Goal: Task Accomplishment & Management: Complete application form

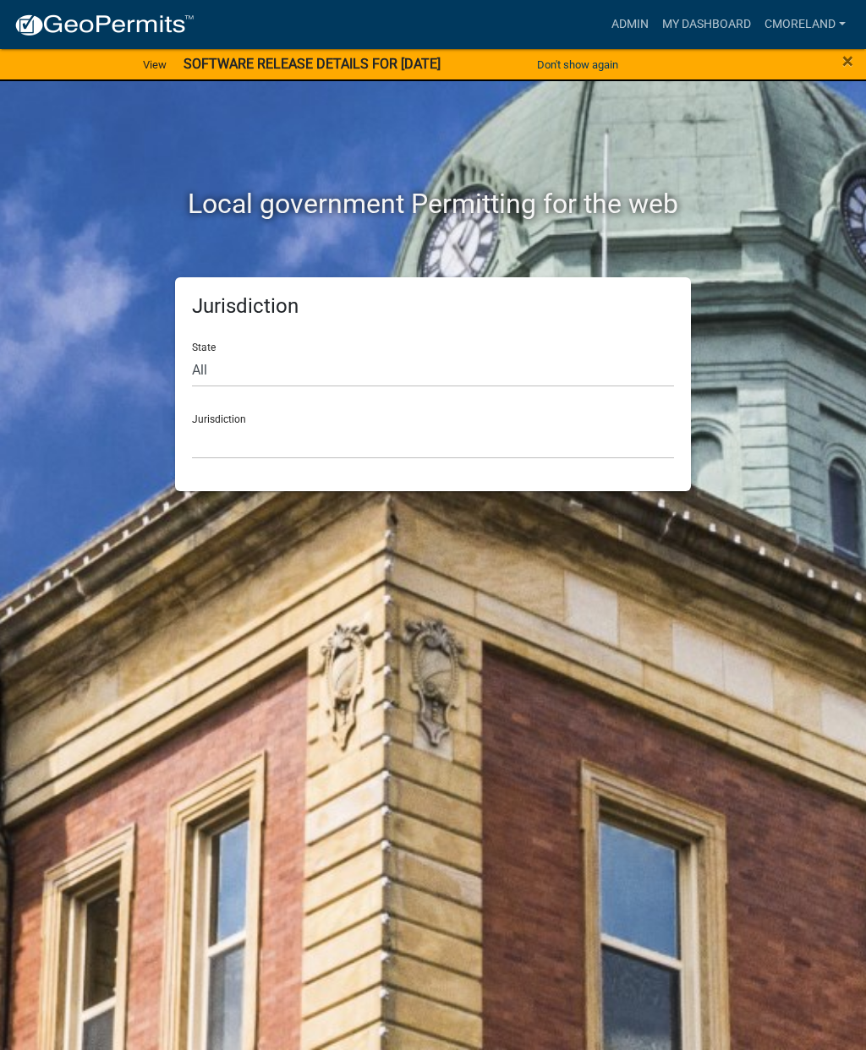
click at [616, 21] on link "Admin" at bounding box center [630, 24] width 51 height 32
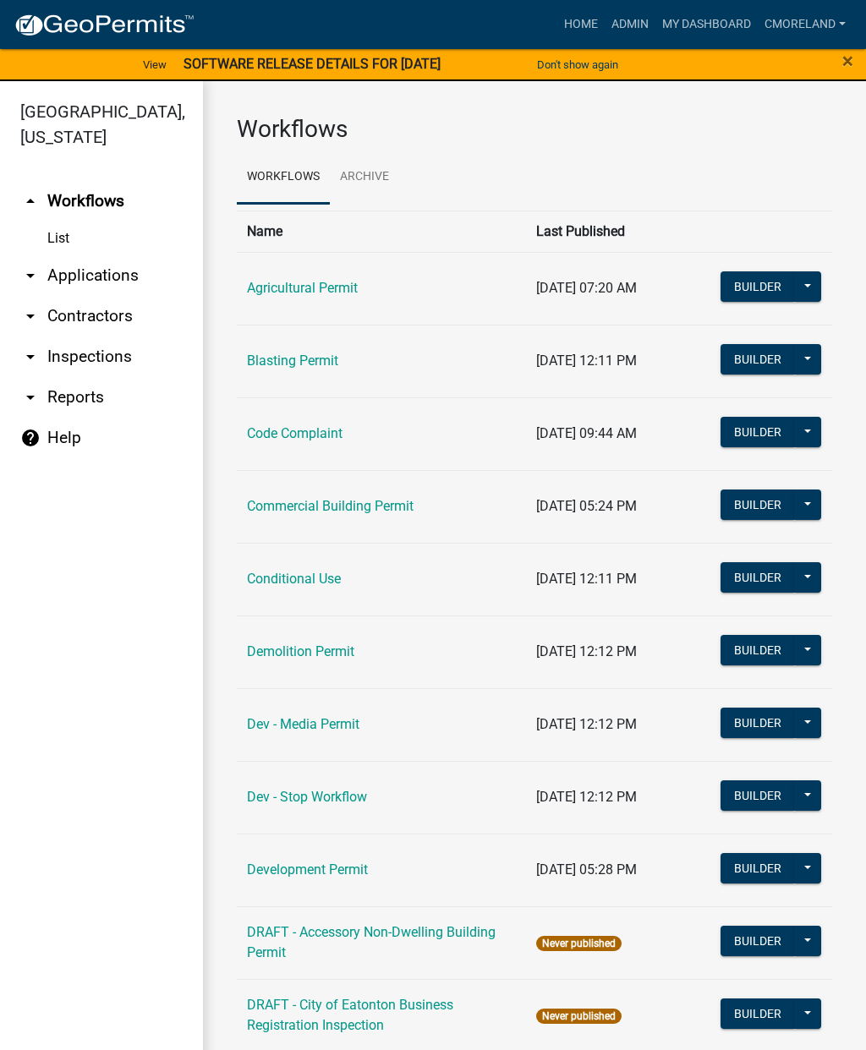
click at [112, 363] on link "arrow_drop_down Inspections" at bounding box center [101, 357] width 203 height 41
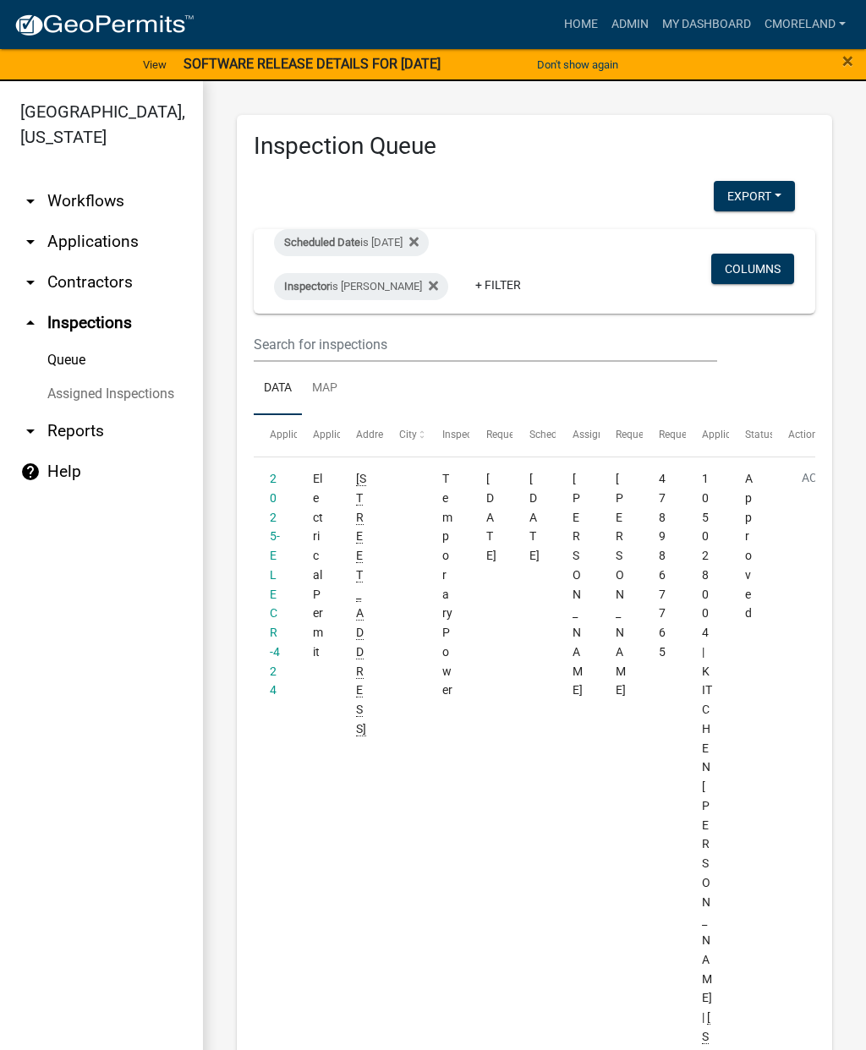
click at [419, 245] on icon at bounding box center [413, 241] width 9 height 9
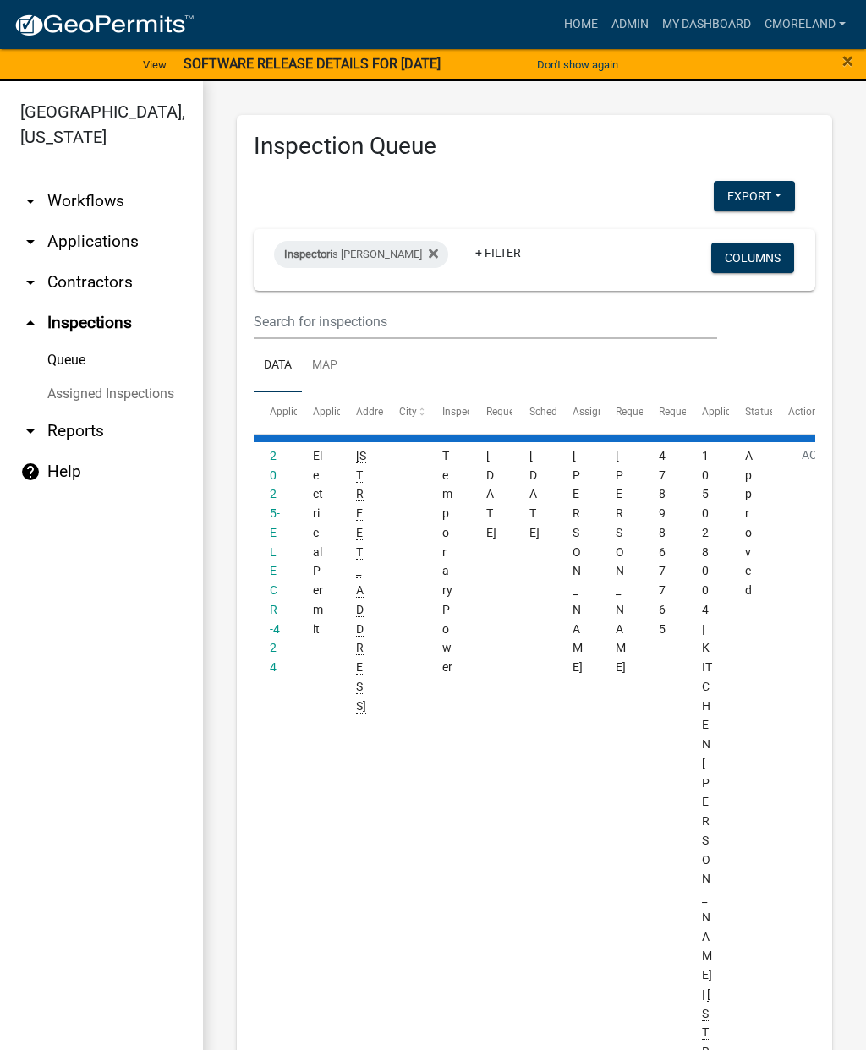
select select "2: 50"
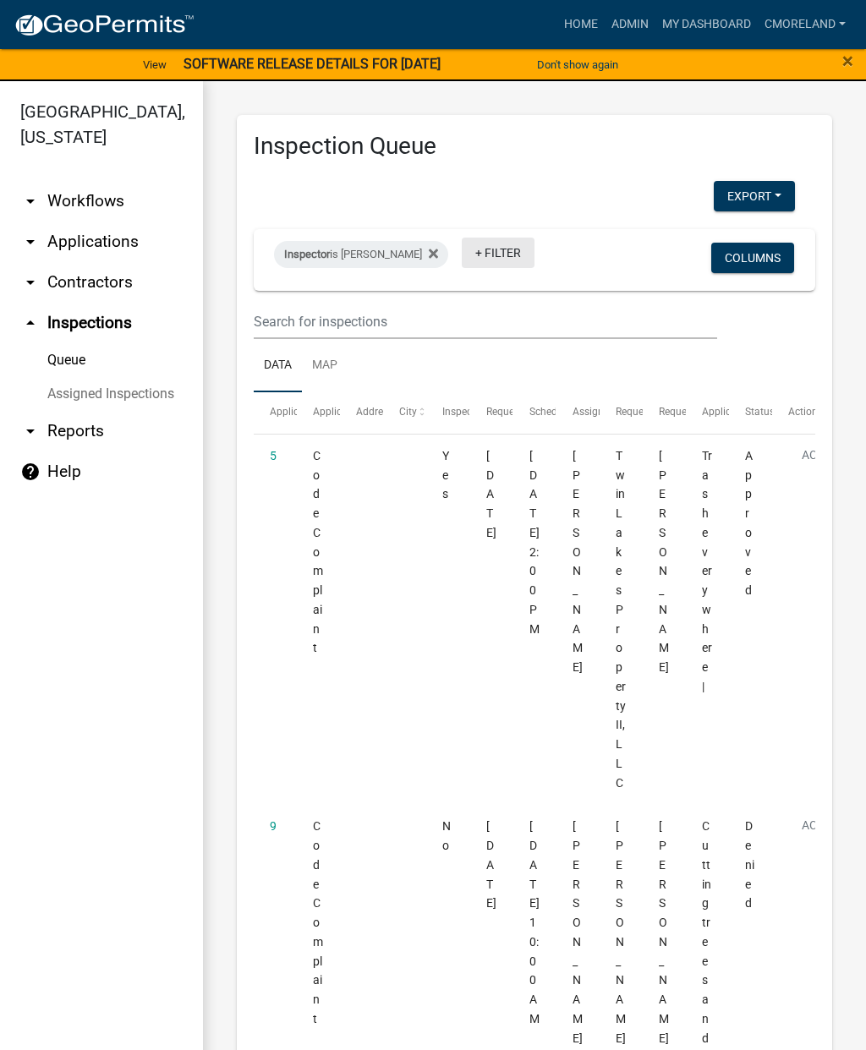
click at [510, 256] on link "+ Filter" at bounding box center [498, 253] width 73 height 30
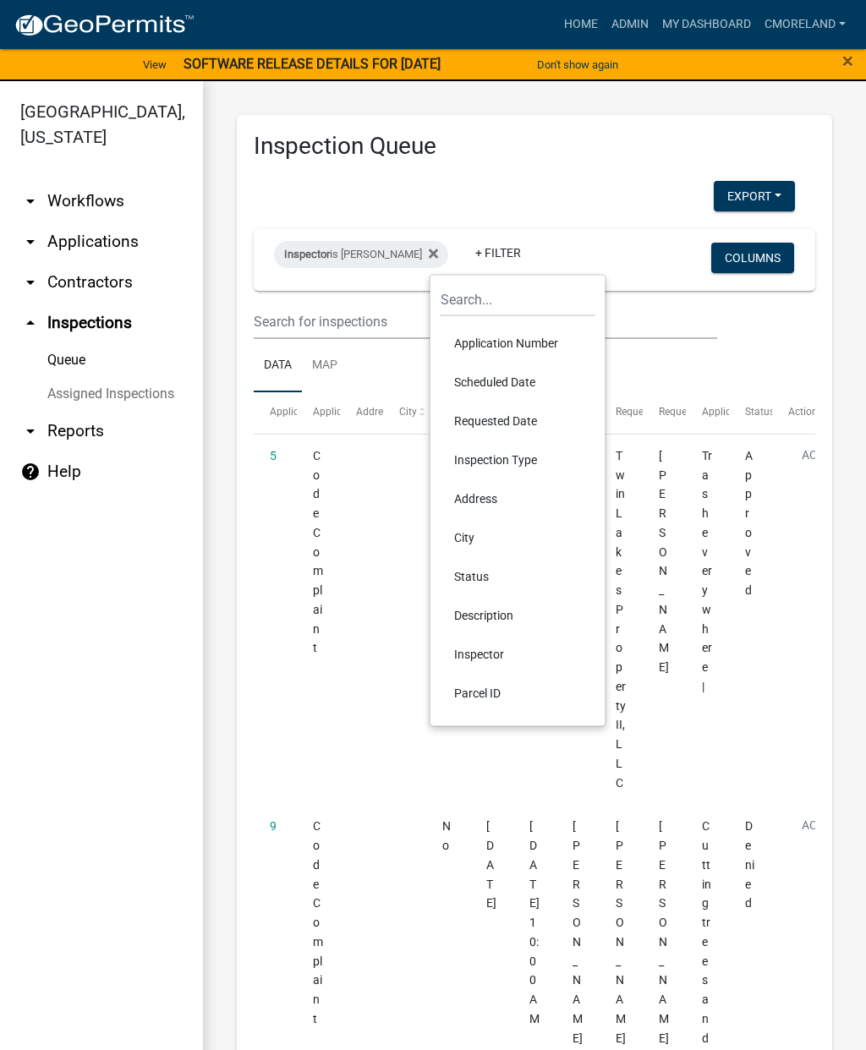
click at [487, 387] on li "Scheduled Date" at bounding box center [518, 382] width 155 height 39
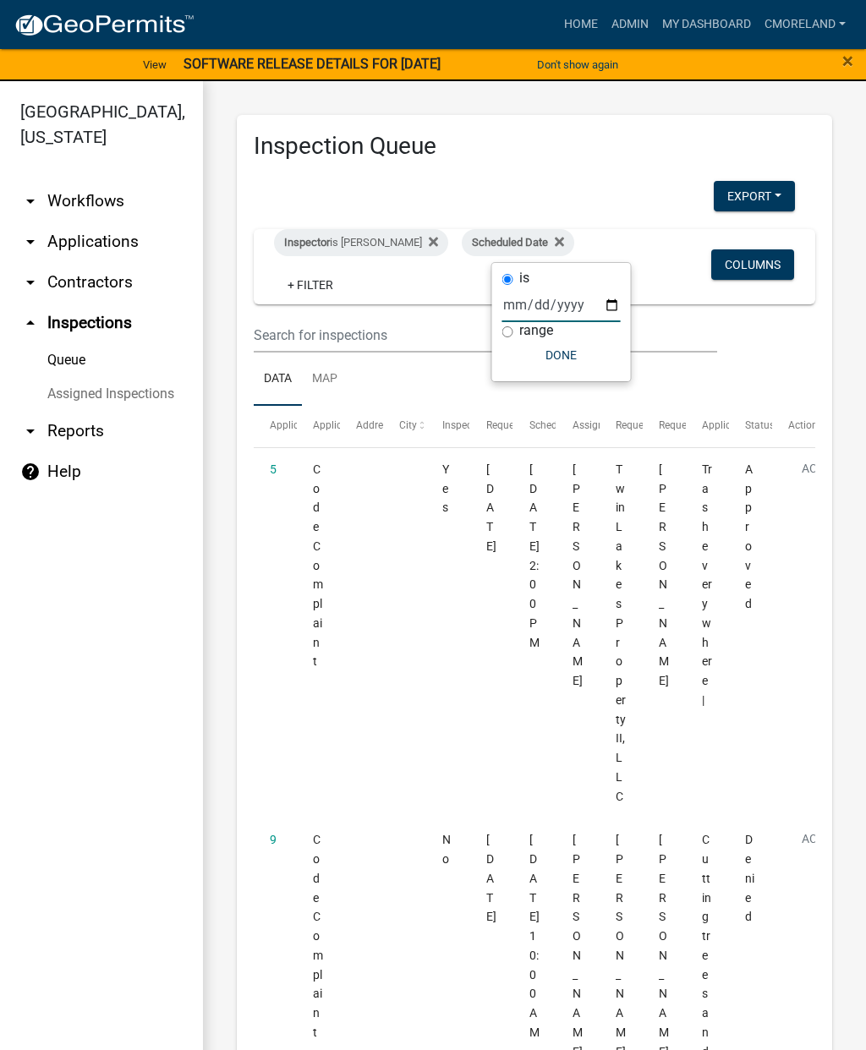
click at [542, 308] on input "date" at bounding box center [561, 305] width 118 height 35
type input "[DATE]"
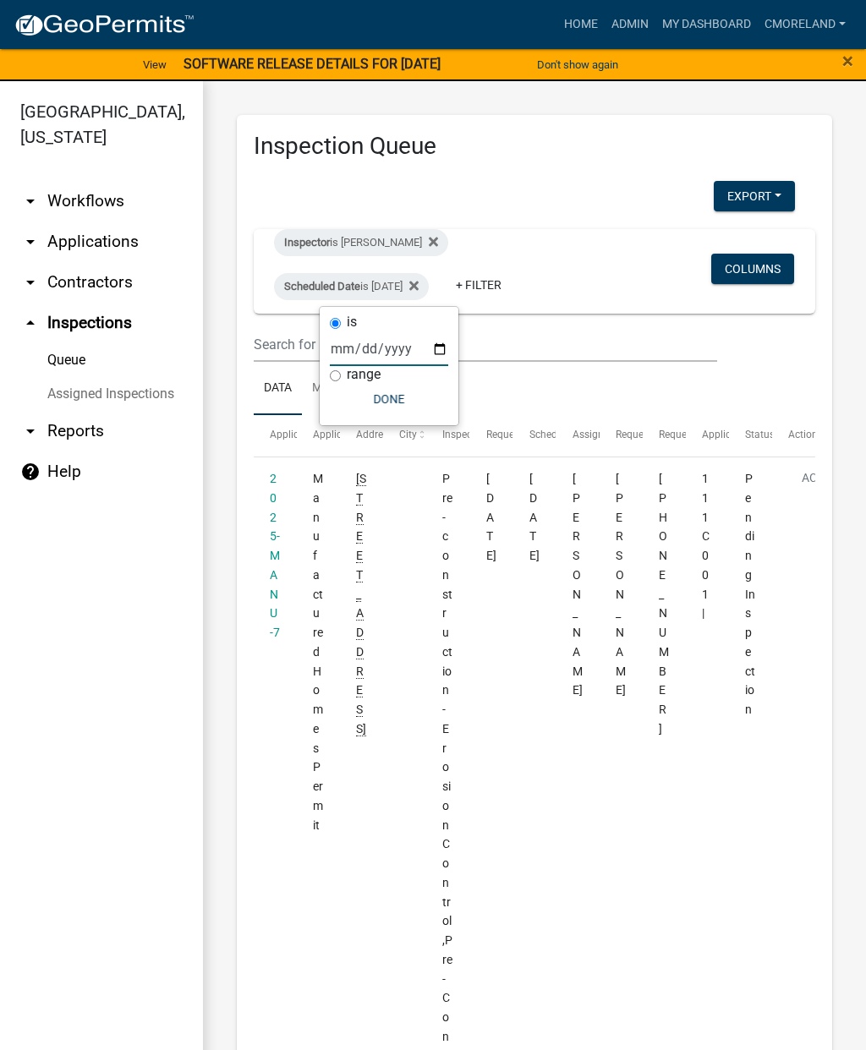
click at [376, 413] on button "Done" at bounding box center [389, 399] width 118 height 30
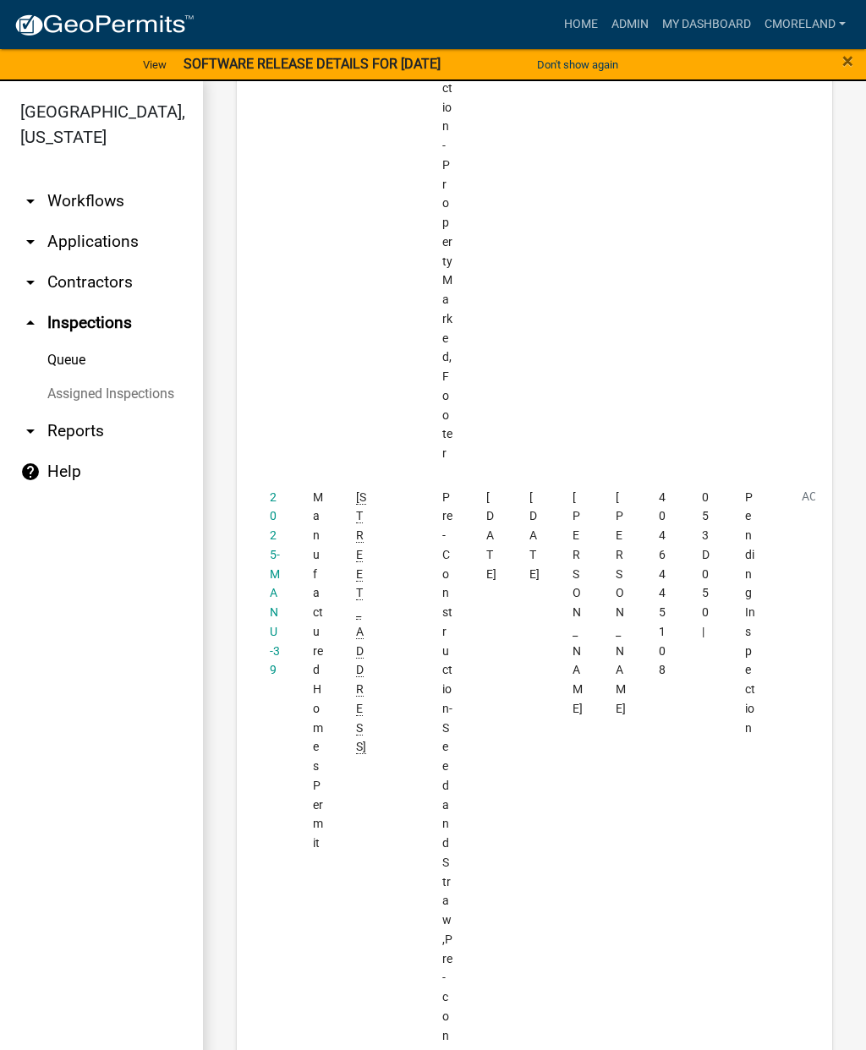
scroll to position [2639, 0]
click at [279, 494] on link "2025-MANU-39" at bounding box center [275, 587] width 10 height 187
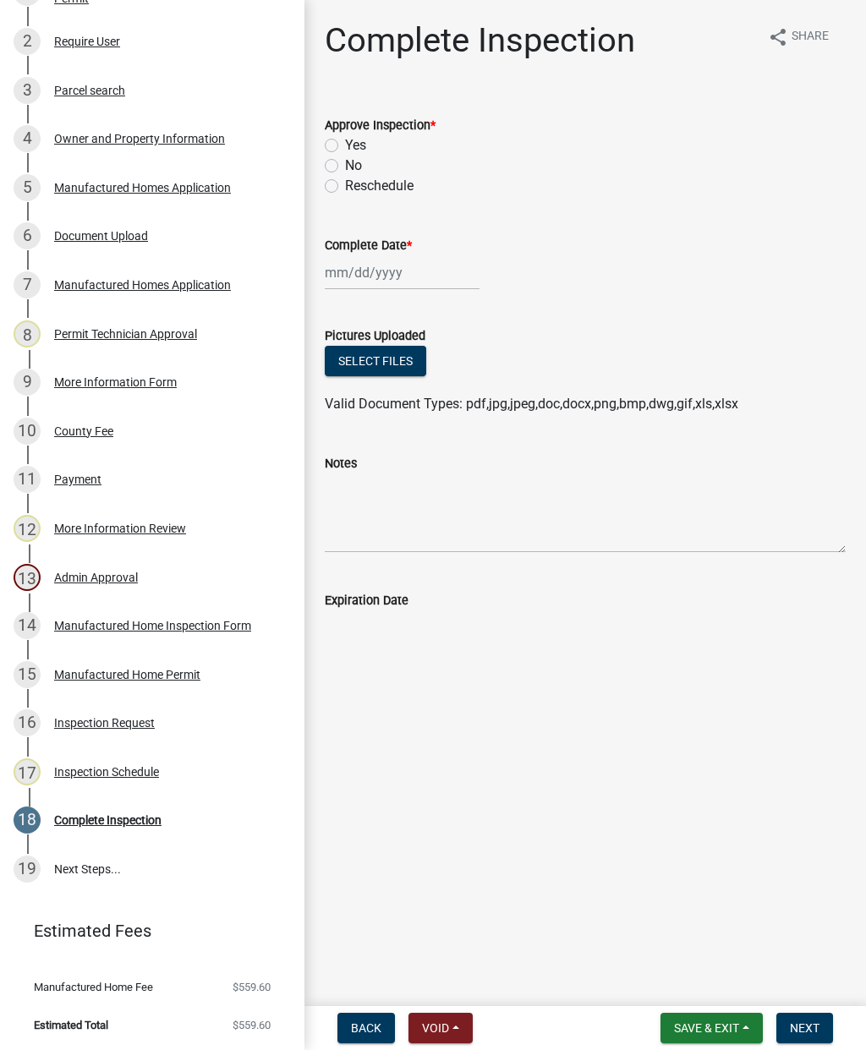
scroll to position [341, 0]
click at [114, 776] on div "Inspection Schedule" at bounding box center [106, 773] width 105 height 12
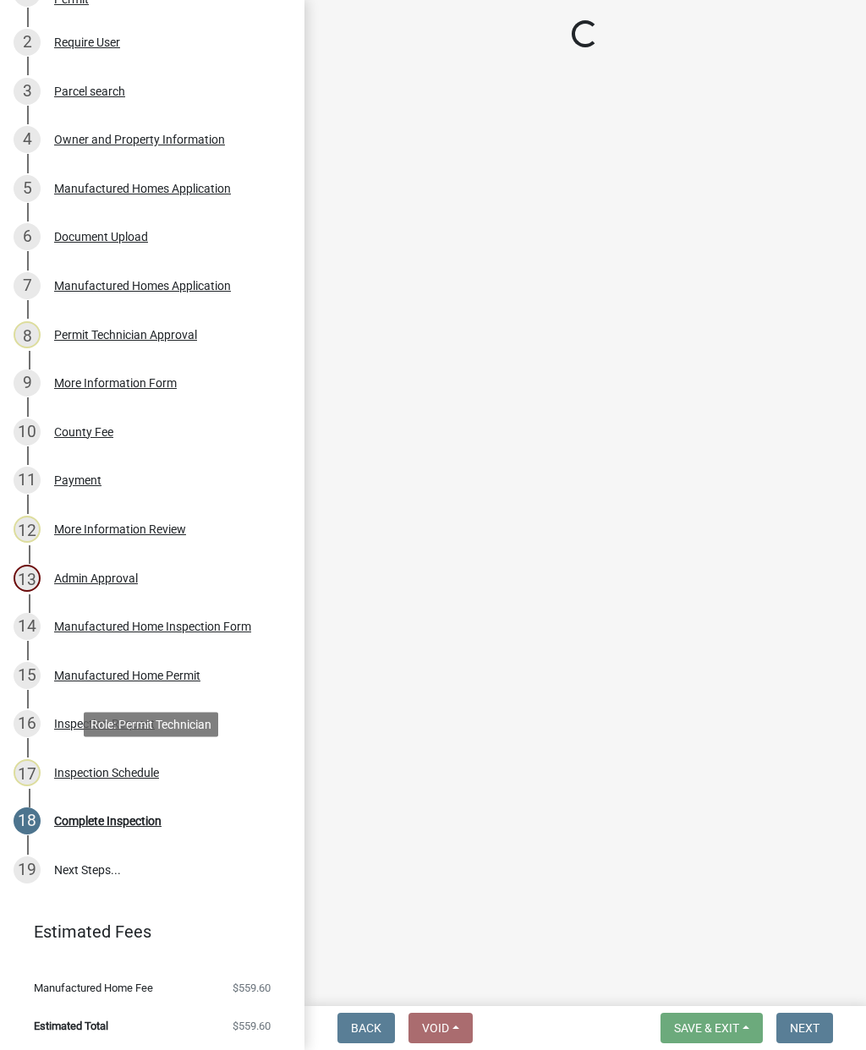
select select "a0ea4169-8540-4a2c-b9f4-cf4c1ffdeb95"
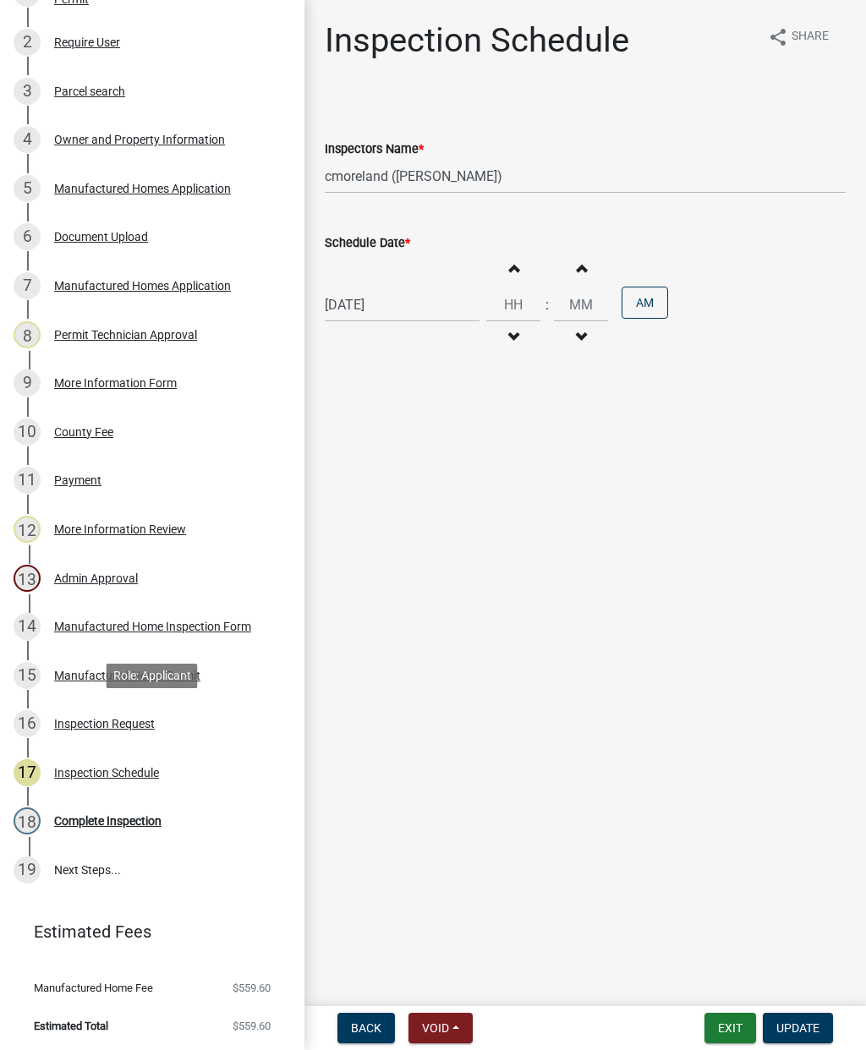
click at [81, 721] on div "Inspection Request" at bounding box center [104, 724] width 101 height 12
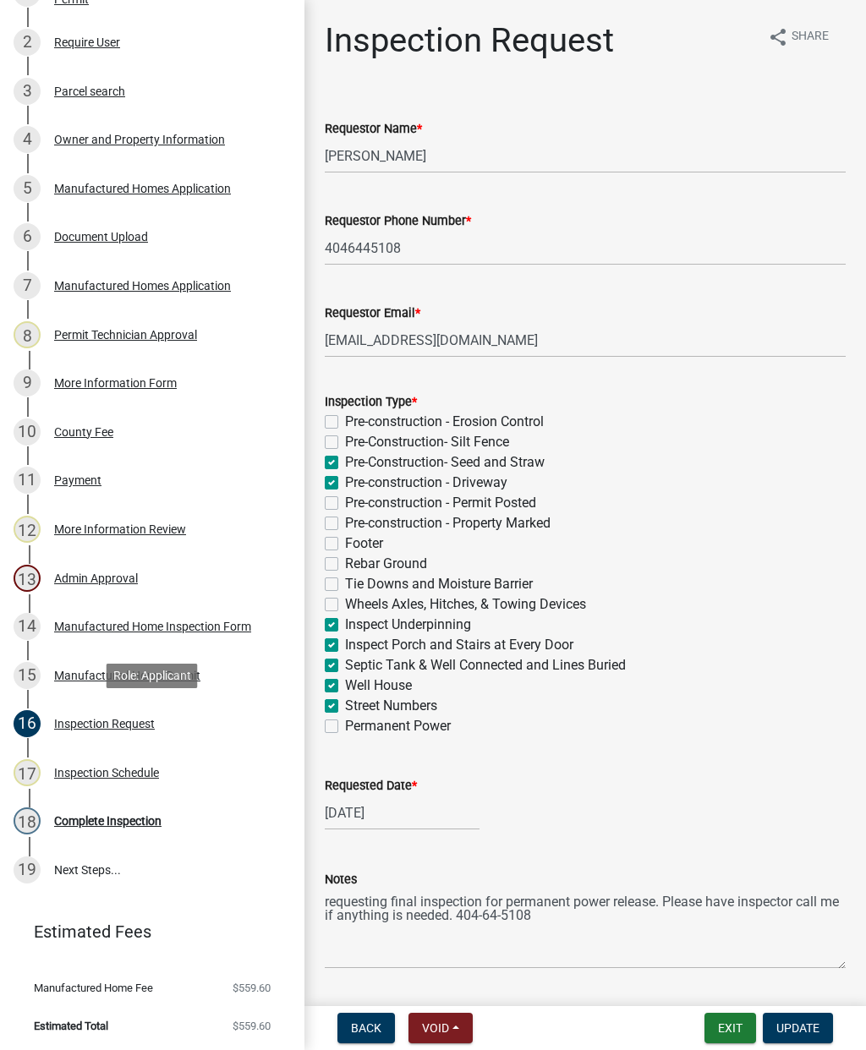
click at [345, 732] on label "Permanent Power" at bounding box center [398, 726] width 106 height 20
click at [345, 727] on input "Permanent Power" at bounding box center [350, 721] width 11 height 11
checkbox input "true"
checkbox input "false"
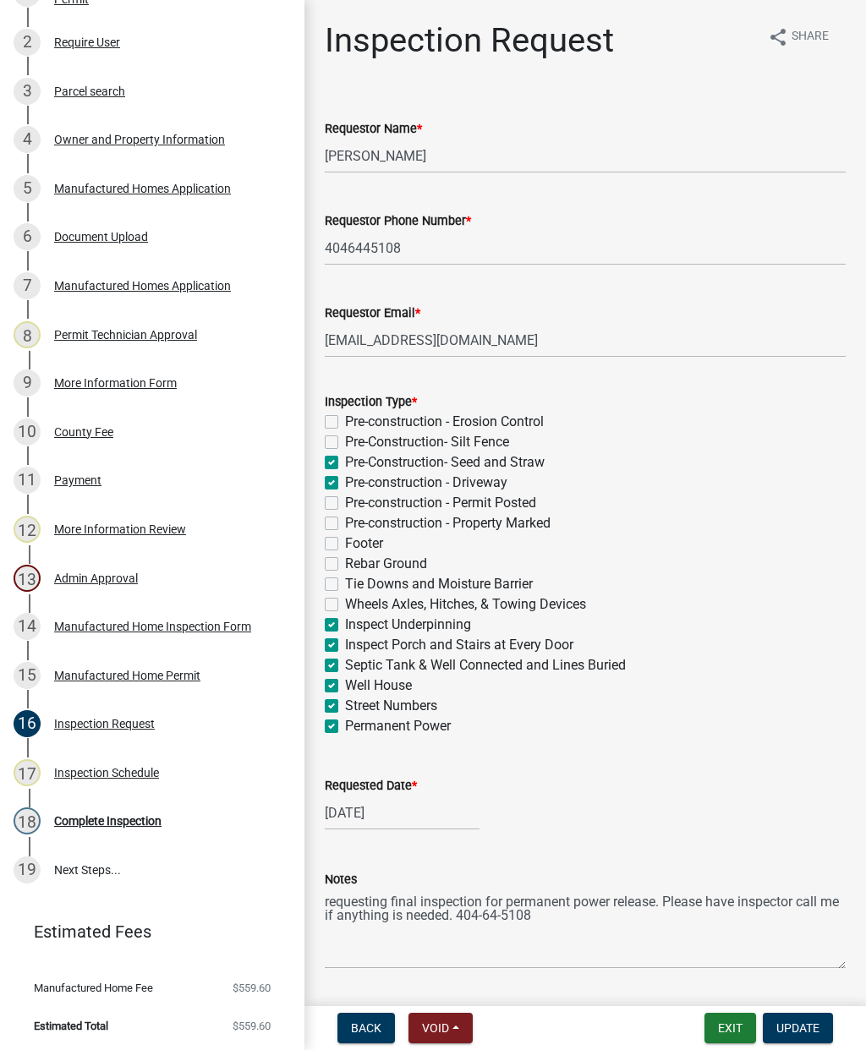
checkbox input "true"
checkbox input "false"
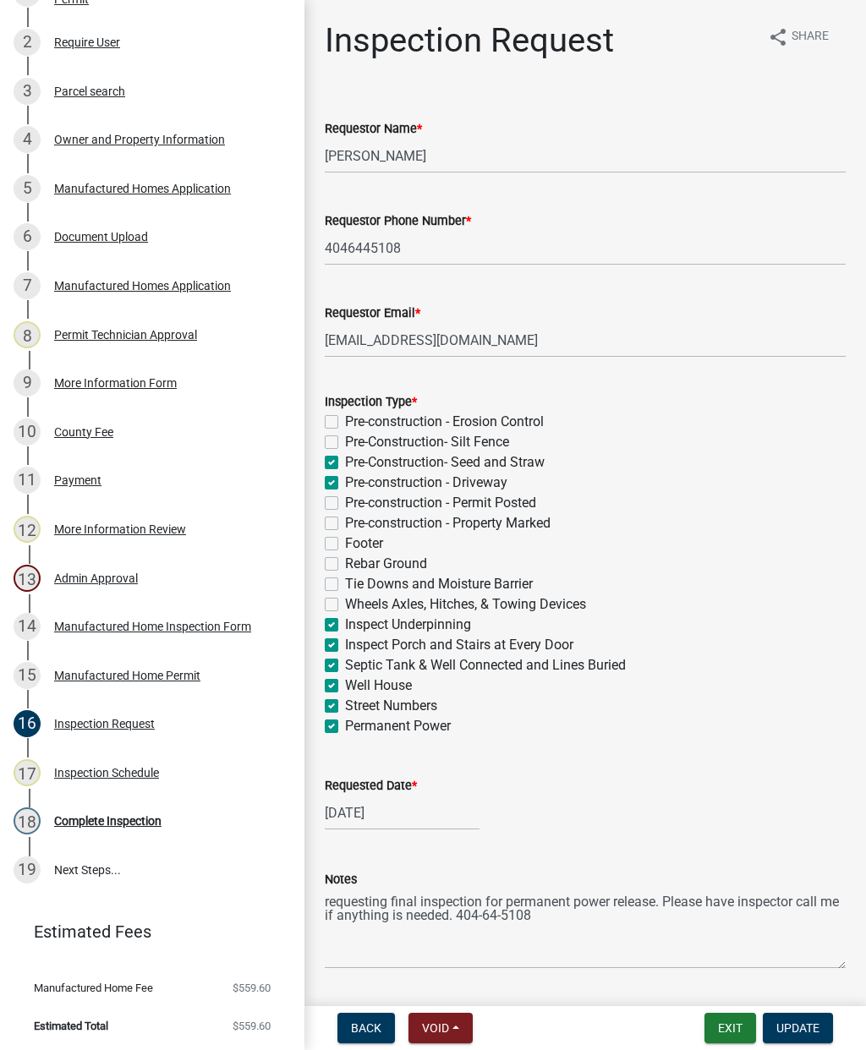
checkbox input "false"
checkbox input "true"
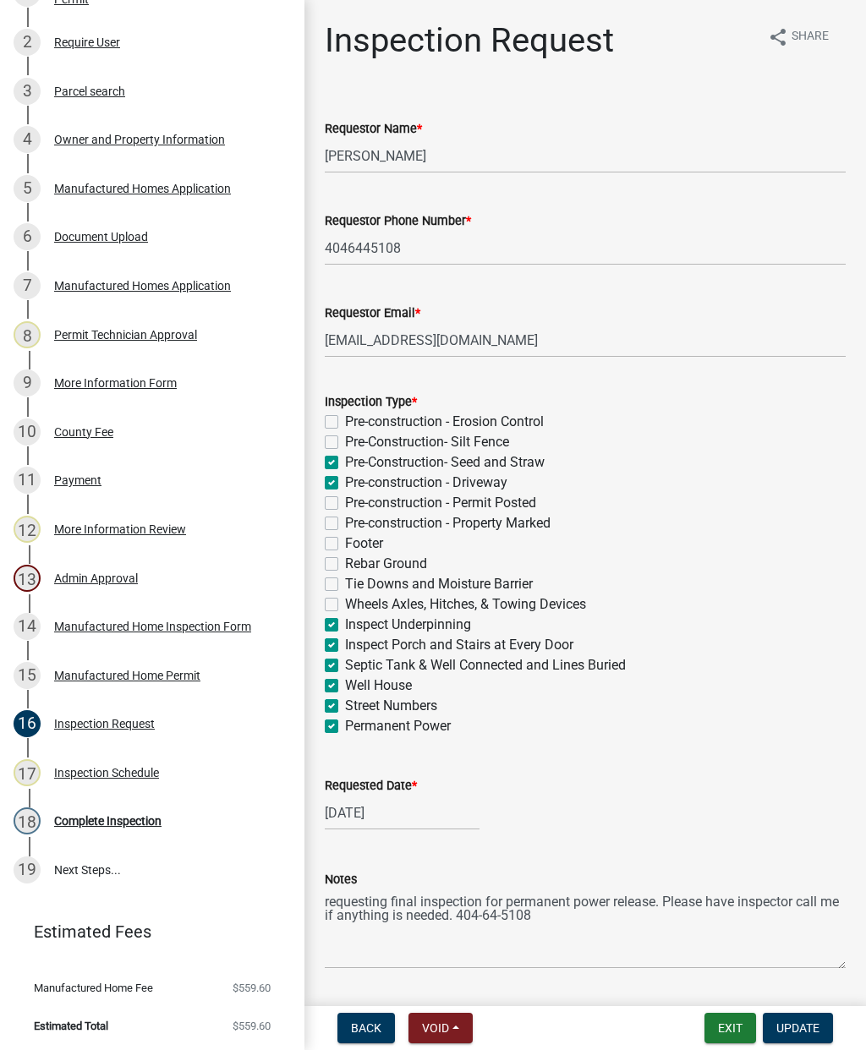
checkbox input "true"
click at [345, 732] on label "Permanent Power" at bounding box center [398, 726] width 106 height 20
click at [345, 727] on input "Permanent Power" at bounding box center [350, 721] width 11 height 11
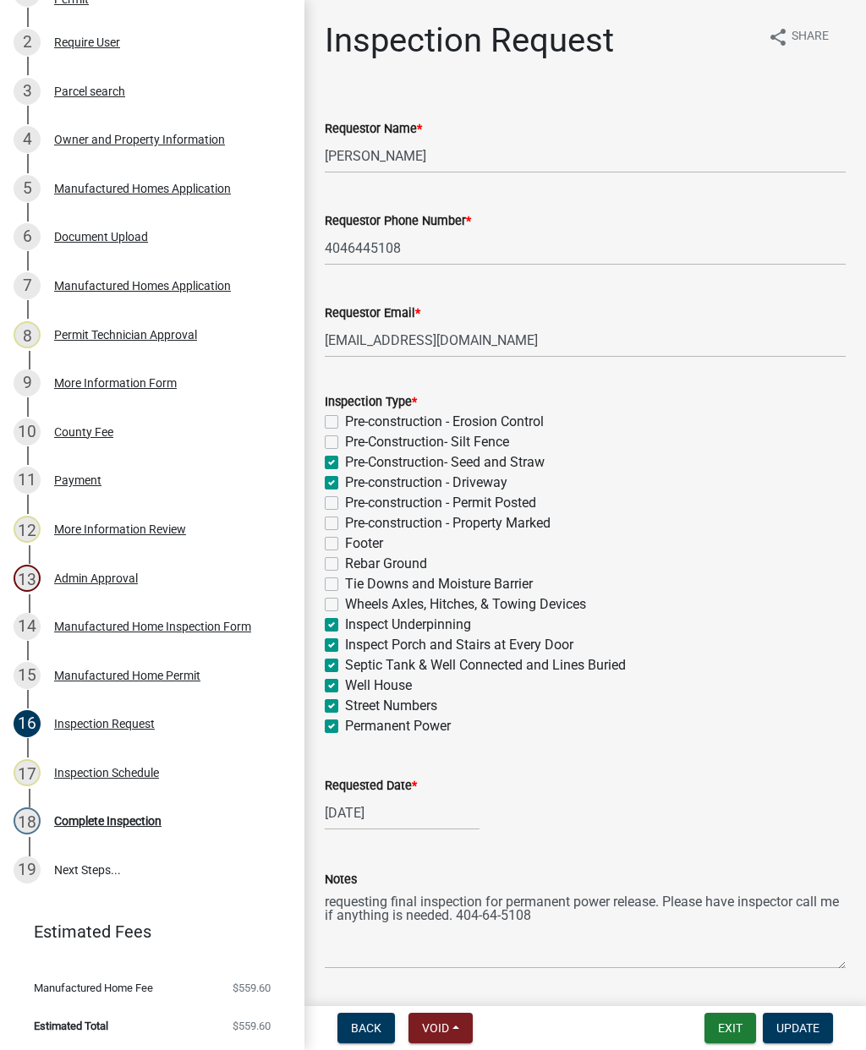
checkbox input "false"
checkbox input "true"
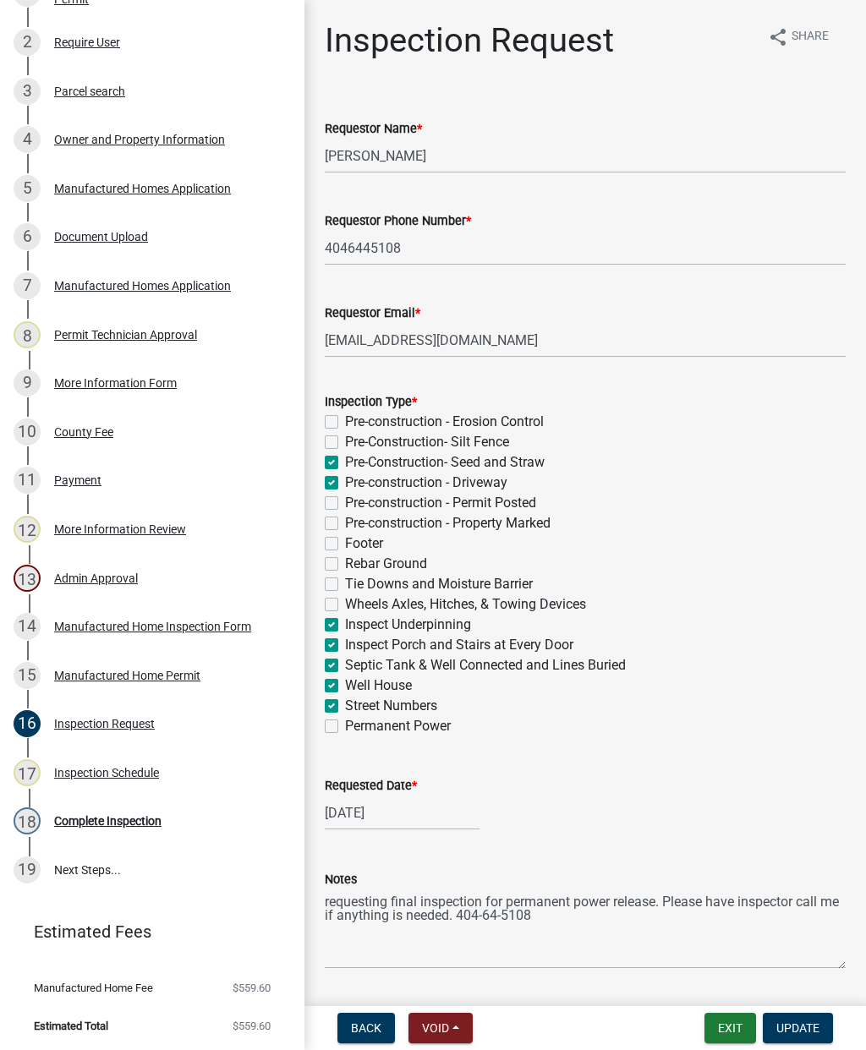
checkbox input "false"
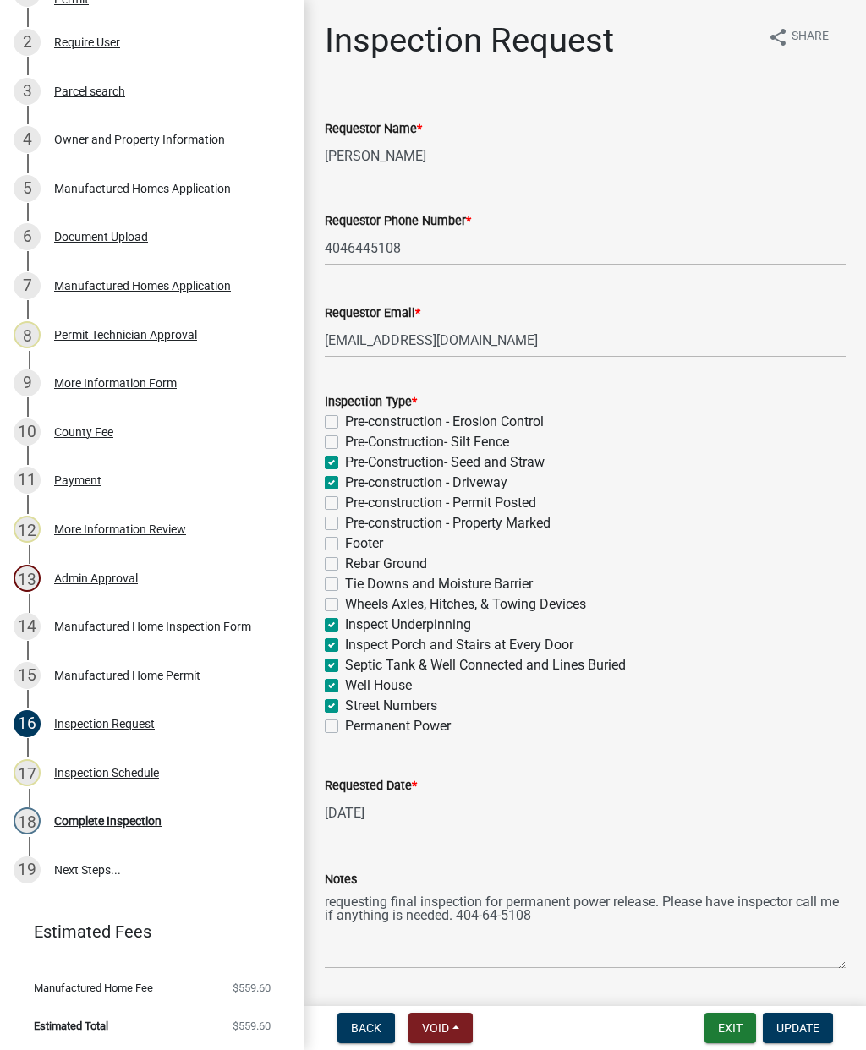
checkbox input "false"
checkbox input "true"
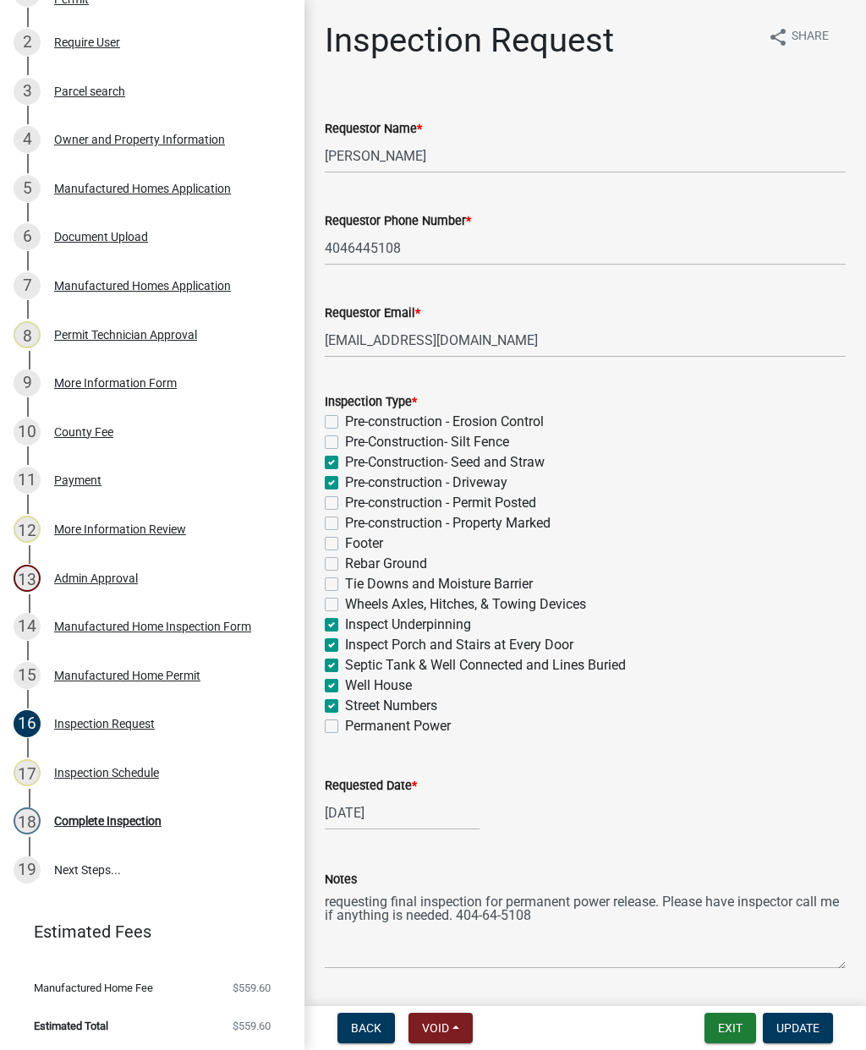
checkbox input "true"
checkbox input "false"
click at [186, 145] on div "Owner and Property Information" at bounding box center [139, 140] width 171 height 12
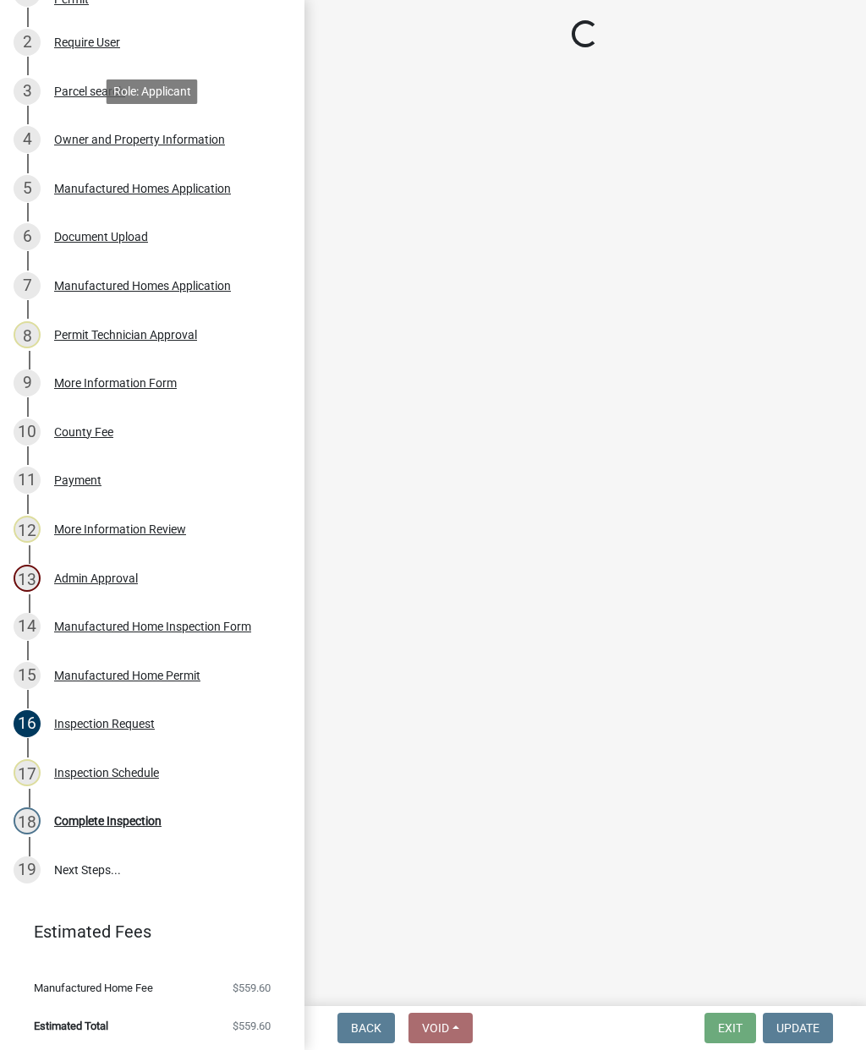
select select "78bfdc44-73ff-456e-a557-d4c99b9c08be"
select select "83394b22-4a11-496c-8e5c-75ade2e72faf"
select select "295c155f-de53-4b68-9fdd-08c8883e9b6f"
select select "6f1acead-4b1a-4680-ba5d-beeb03d30465"
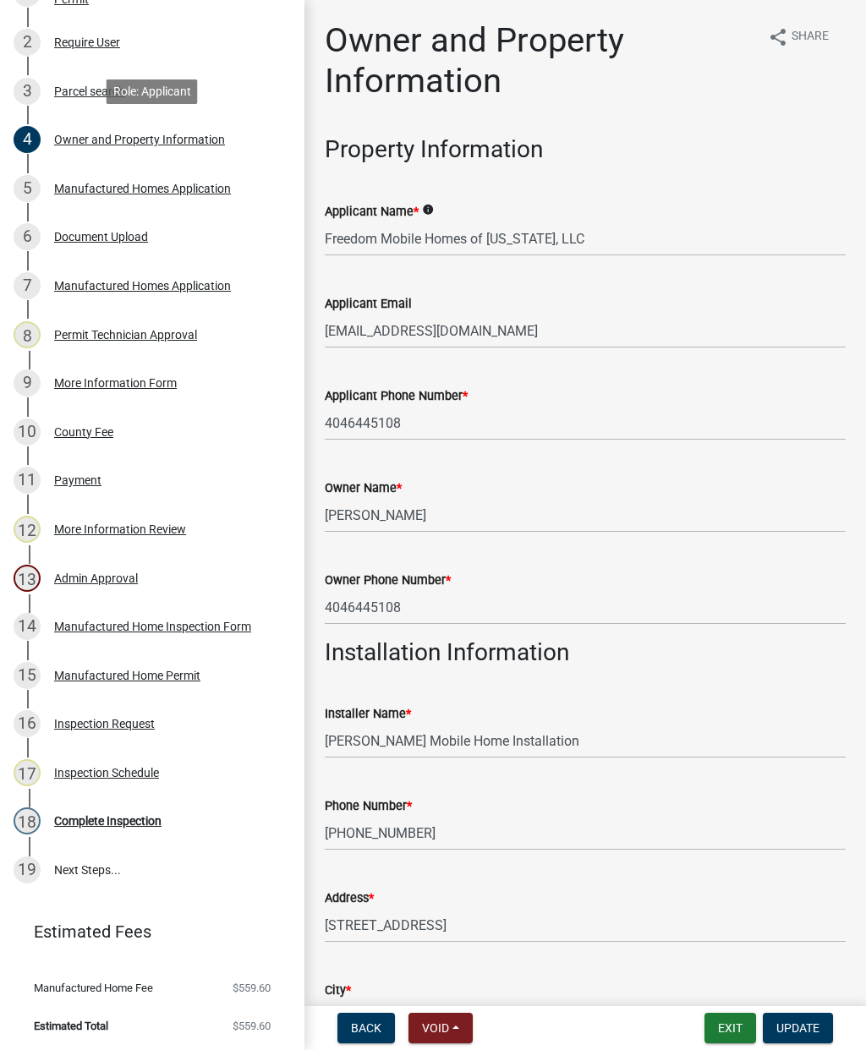
click at [129, 727] on div "Inspection Request" at bounding box center [104, 724] width 101 height 12
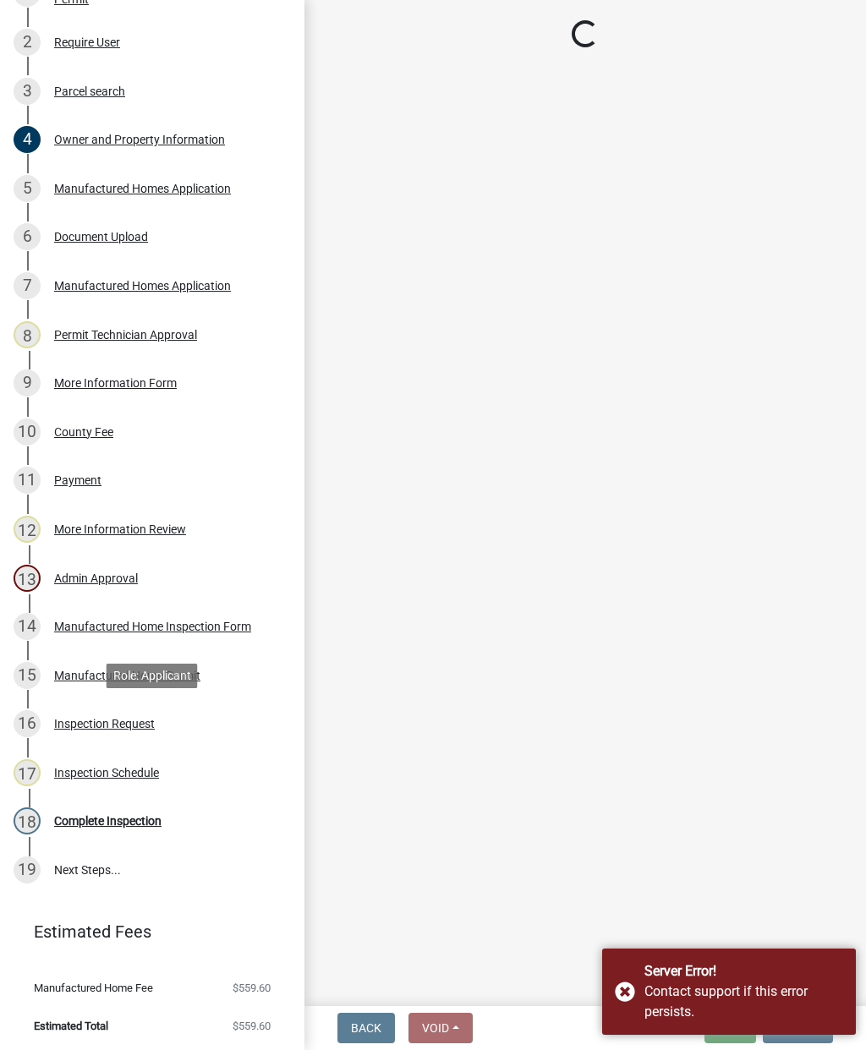
click at [629, 980] on div "Server Error! Contact support if this error persists." at bounding box center [729, 992] width 254 height 86
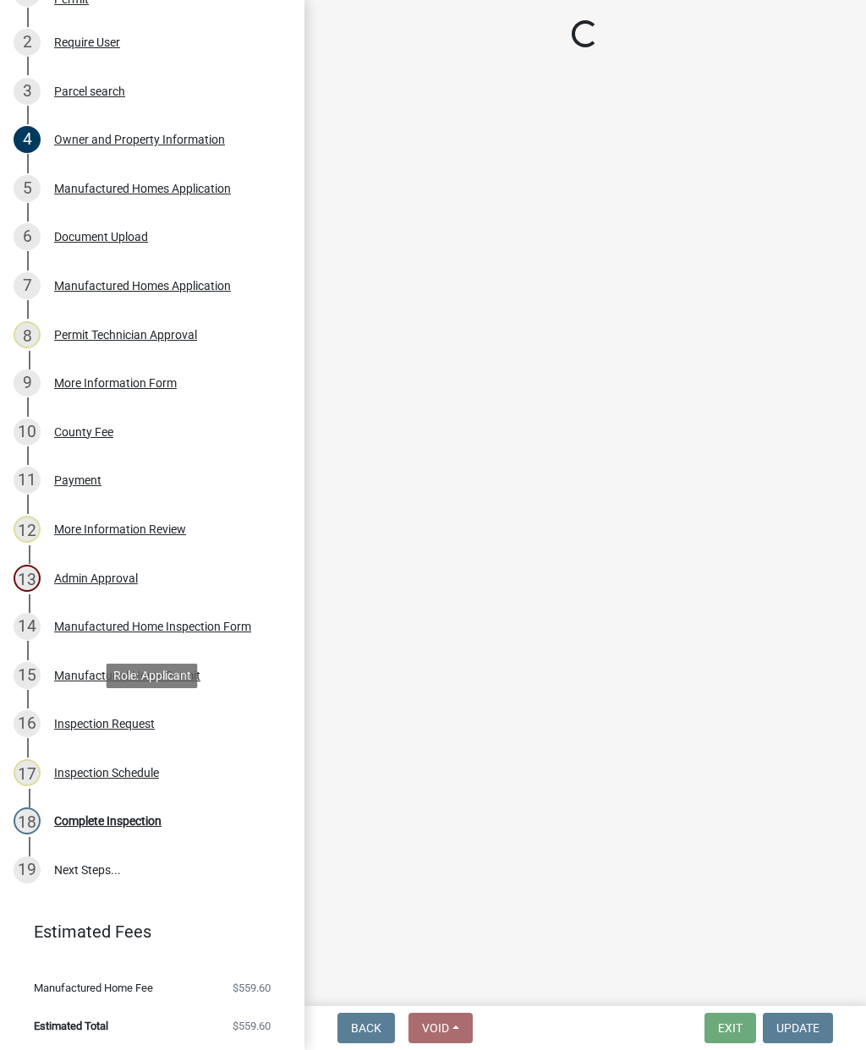
click at [140, 730] on div "16 Inspection Request" at bounding box center [146, 723] width 264 height 27
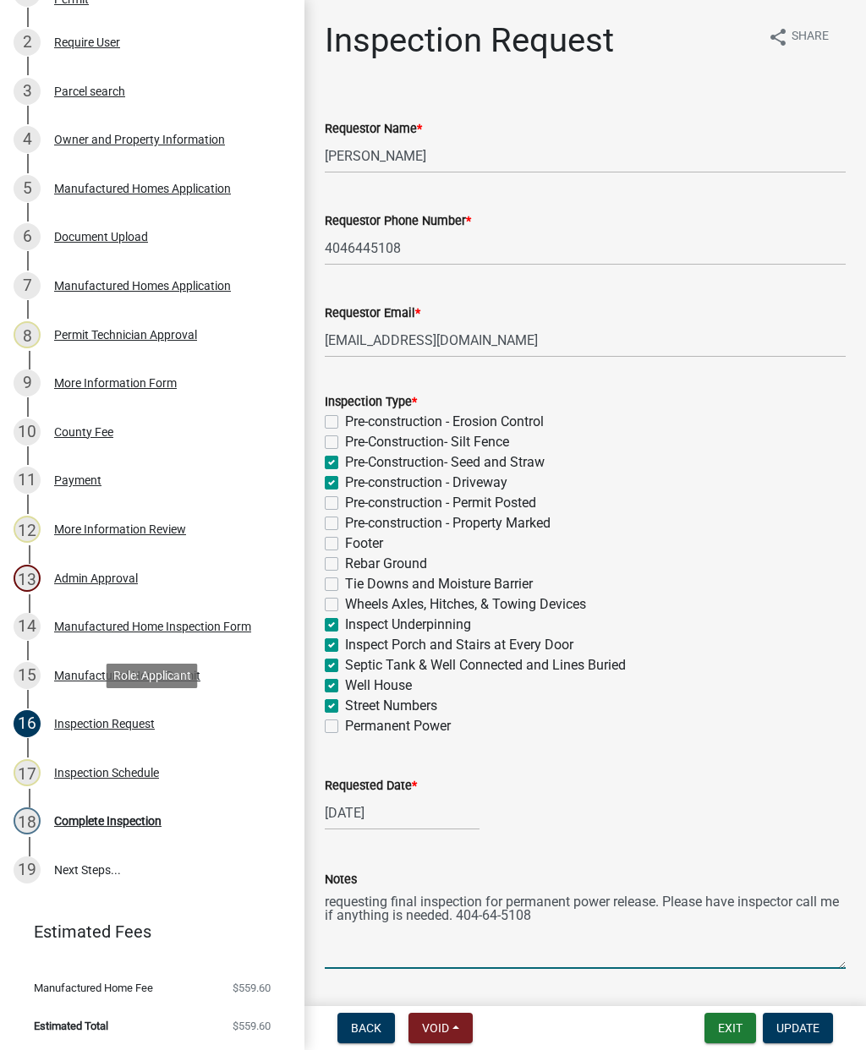
click at [502, 910] on textarea "requesting final inspection for permanent power release. Please have inspector …" at bounding box center [585, 930] width 521 height 80
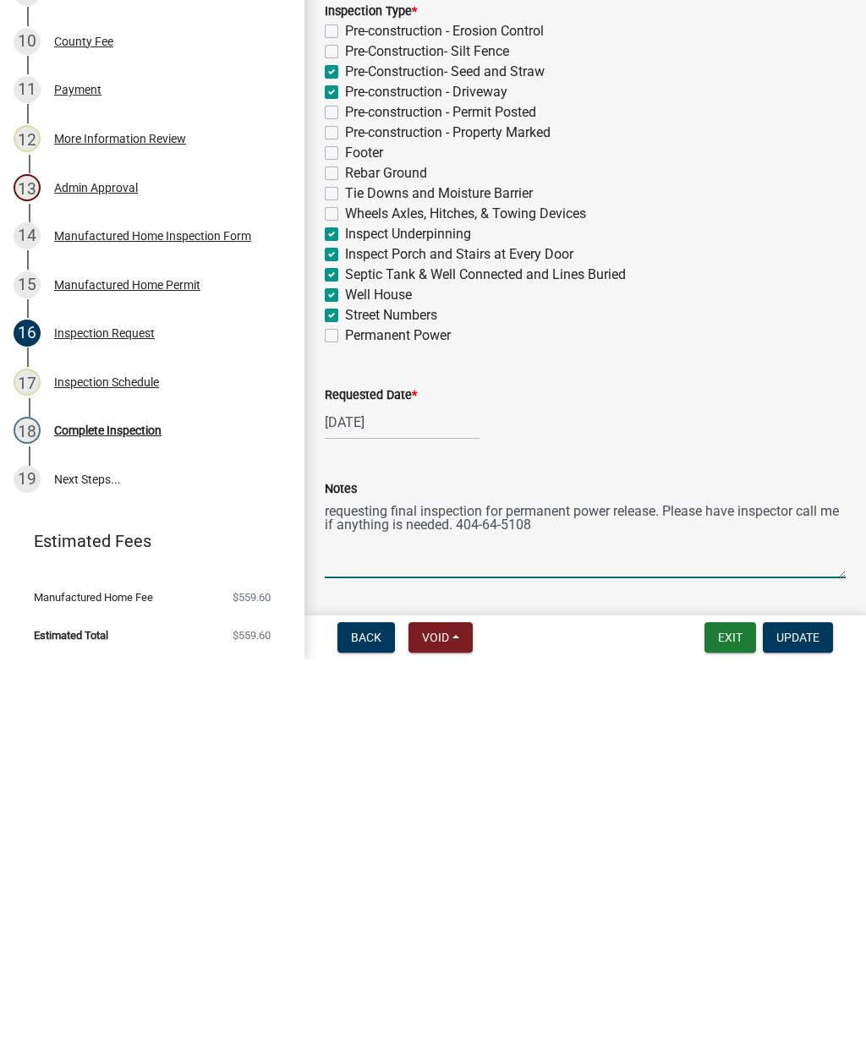
click at [501, 890] on textarea "requesting final inspection for permanent power release. Please have inspector …" at bounding box center [585, 930] width 521 height 80
click at [502, 890] on textarea "requesting final inspection for permanent power release. Please have inspector …" at bounding box center [585, 930] width 521 height 80
type textarea "requesting final inspection for permanent power release. Please have inspector …"
click at [799, 1022] on span "Update" at bounding box center [797, 1029] width 43 height 14
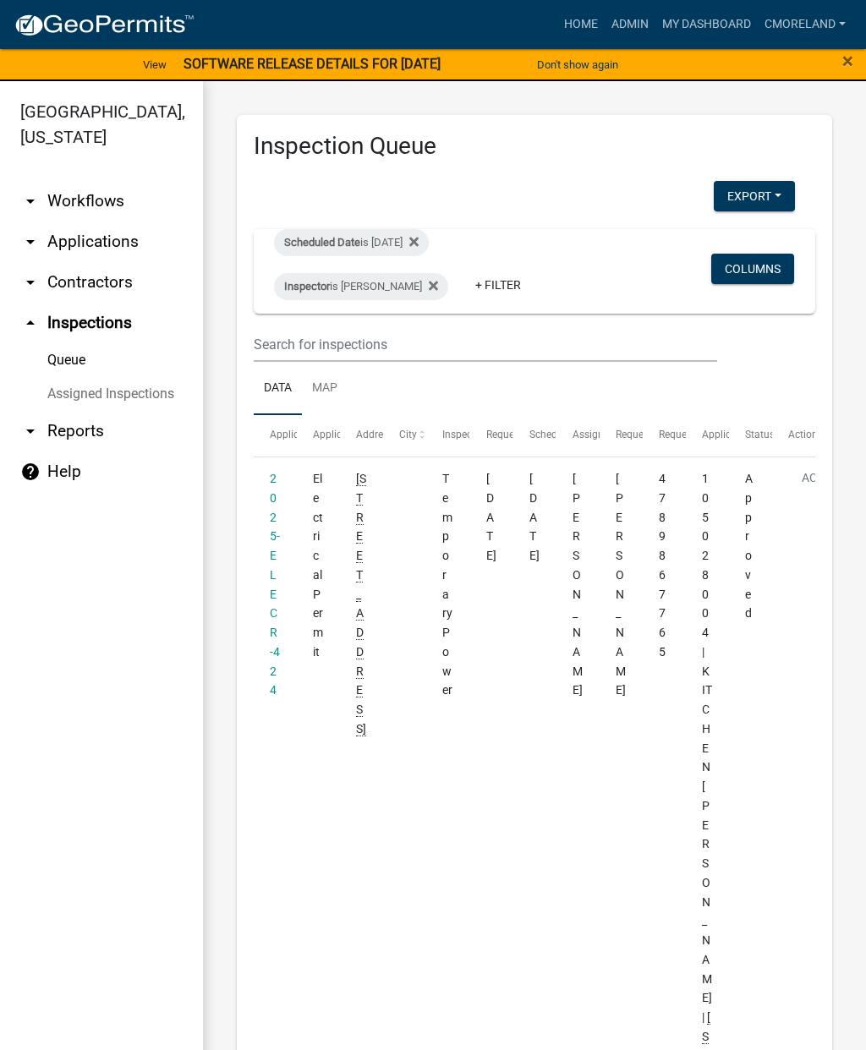
click at [413, 233] on div "Scheduled Date is 09/15/2025" at bounding box center [351, 242] width 155 height 27
click at [387, 283] on div "is" at bounding box center [389, 279] width 118 height 18
click at [381, 299] on input "2025-09-15" at bounding box center [389, 305] width 118 height 35
type input "[DATE]"
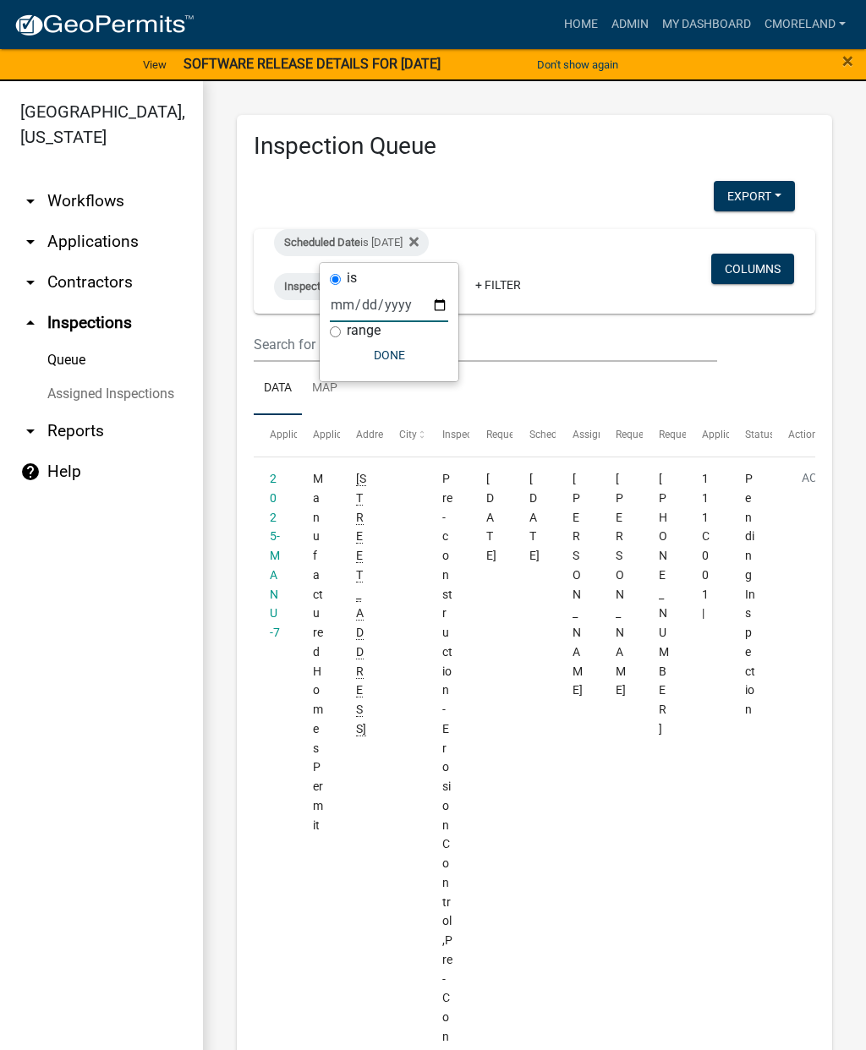
click at [386, 359] on button "Done" at bounding box center [389, 355] width 118 height 30
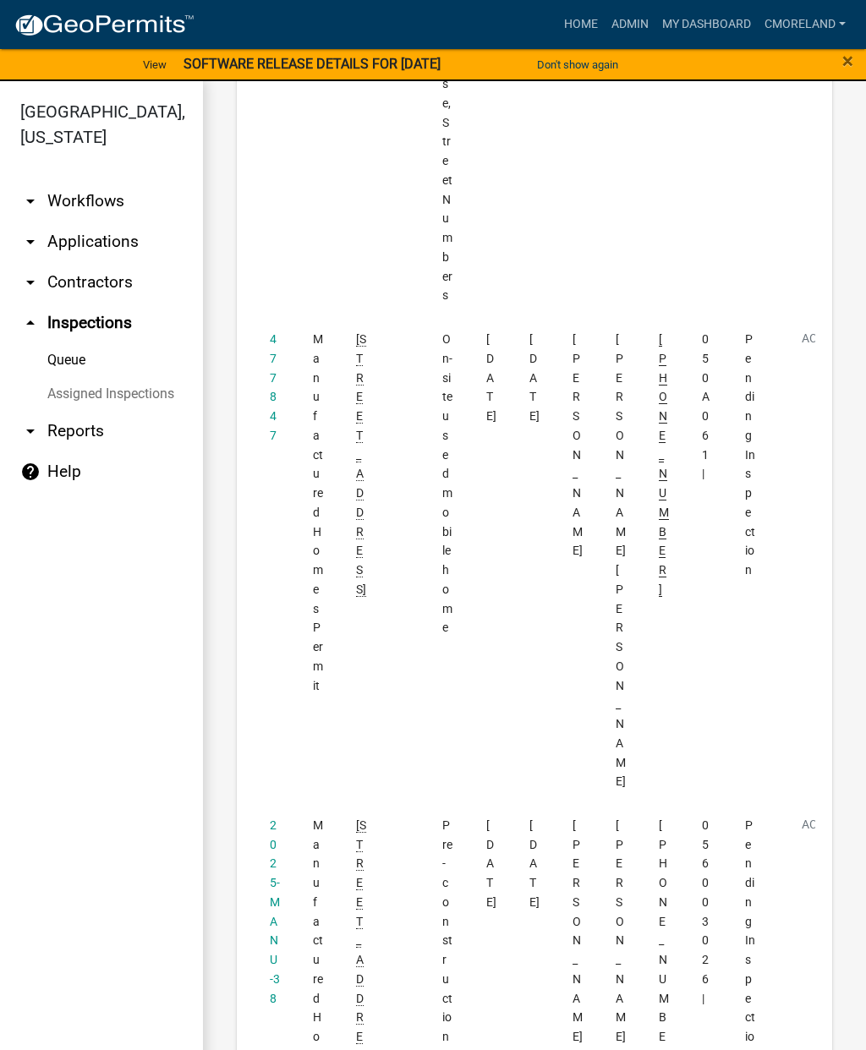
scroll to position [5388, 0]
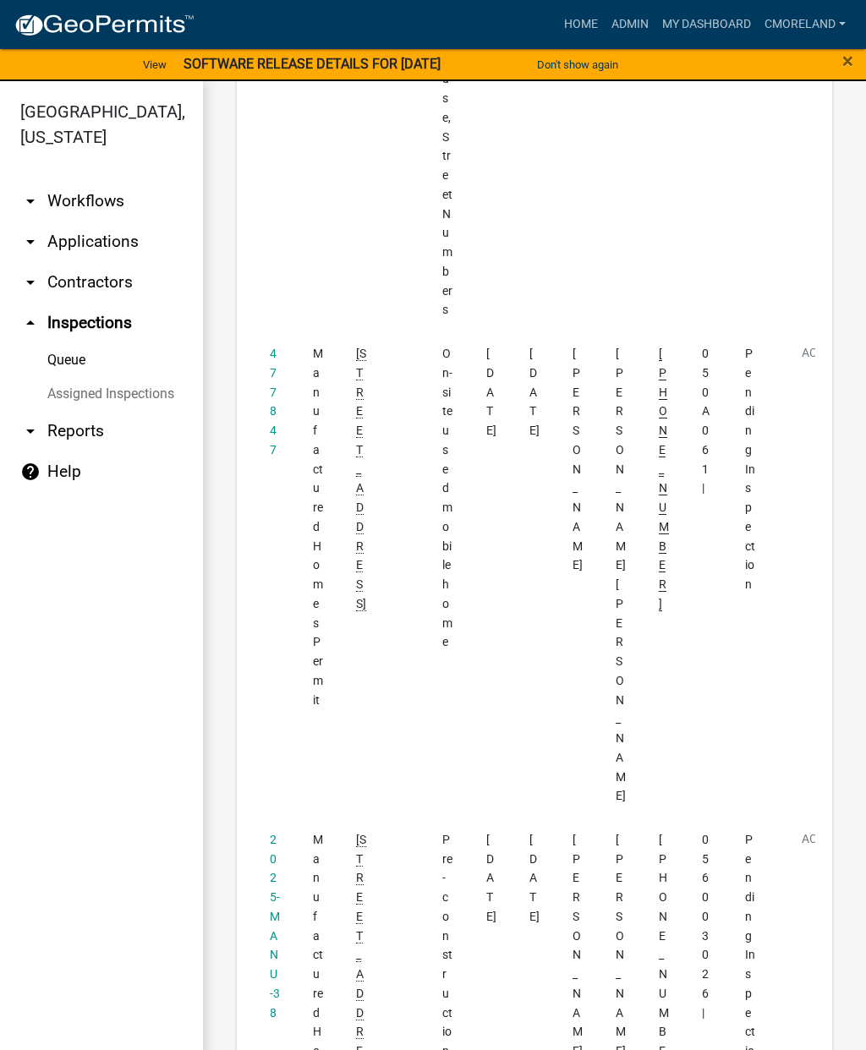
click at [277, 833] on link "2025-MANU-38" at bounding box center [275, 926] width 10 height 187
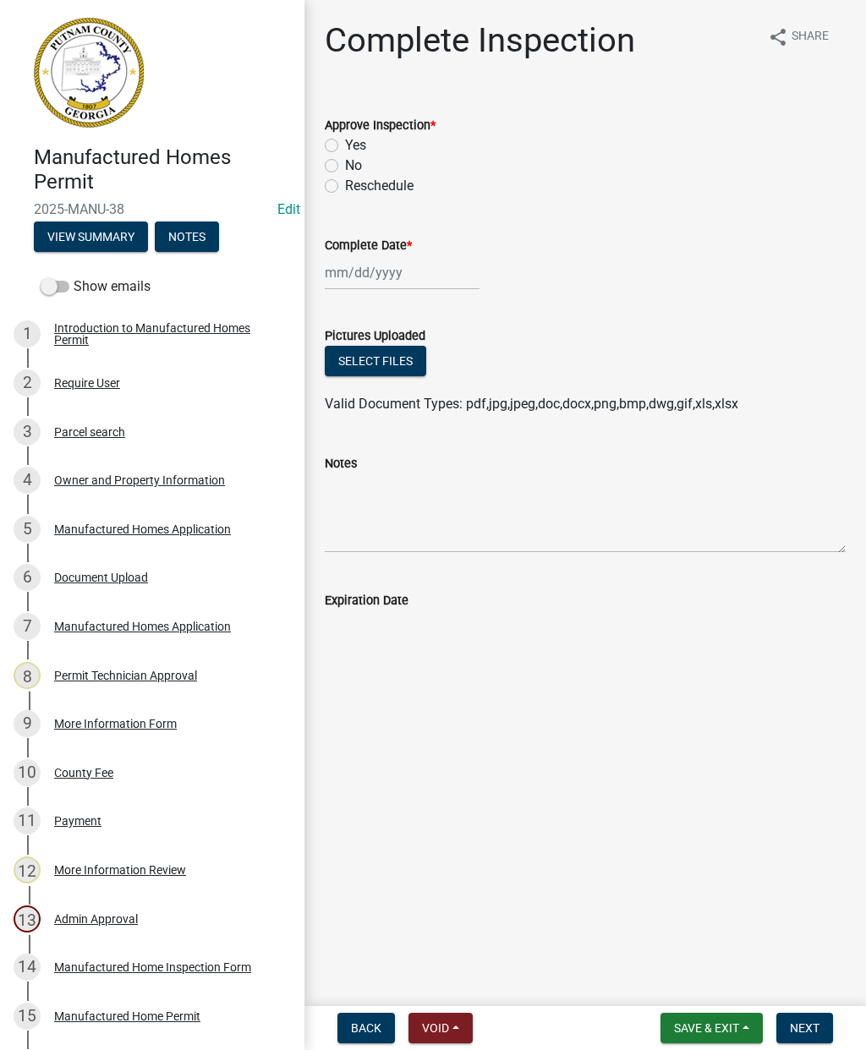
click at [345, 143] on label "Yes" at bounding box center [355, 145] width 21 height 20
click at [345, 143] on input "Yes" at bounding box center [350, 140] width 11 height 11
radio input "true"
click at [358, 267] on div at bounding box center [402, 272] width 155 height 35
select select "9"
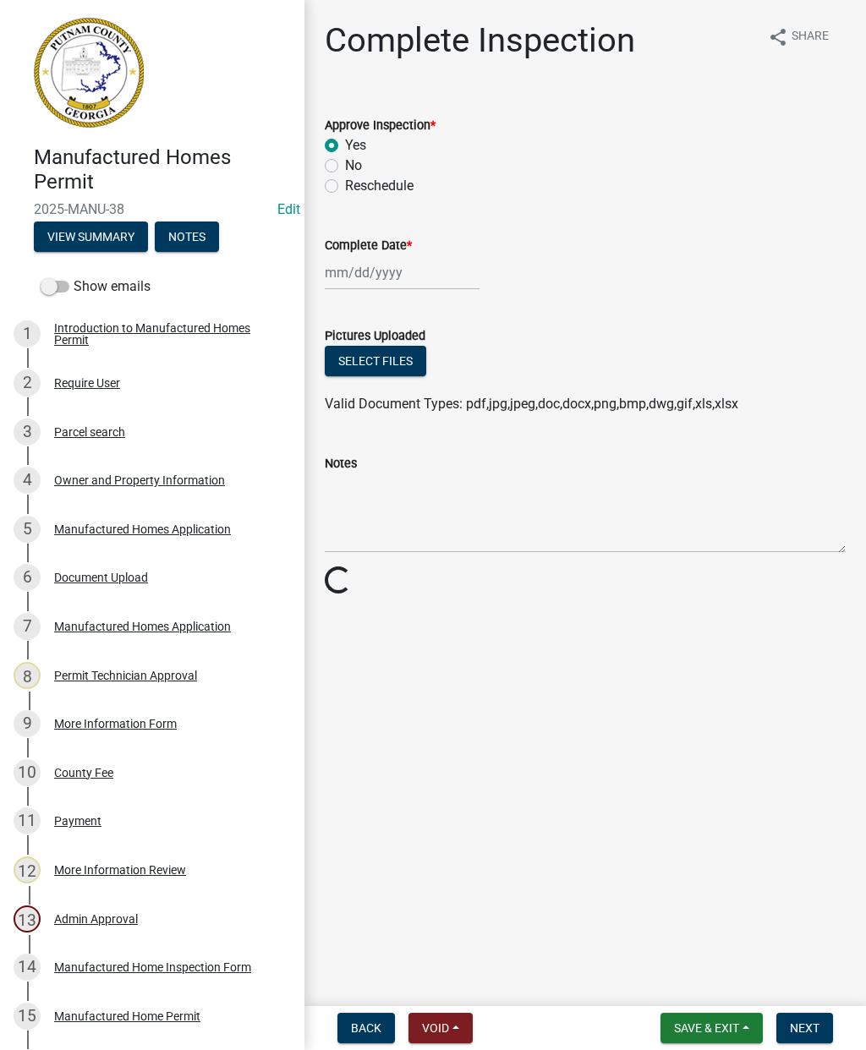
select select "2025"
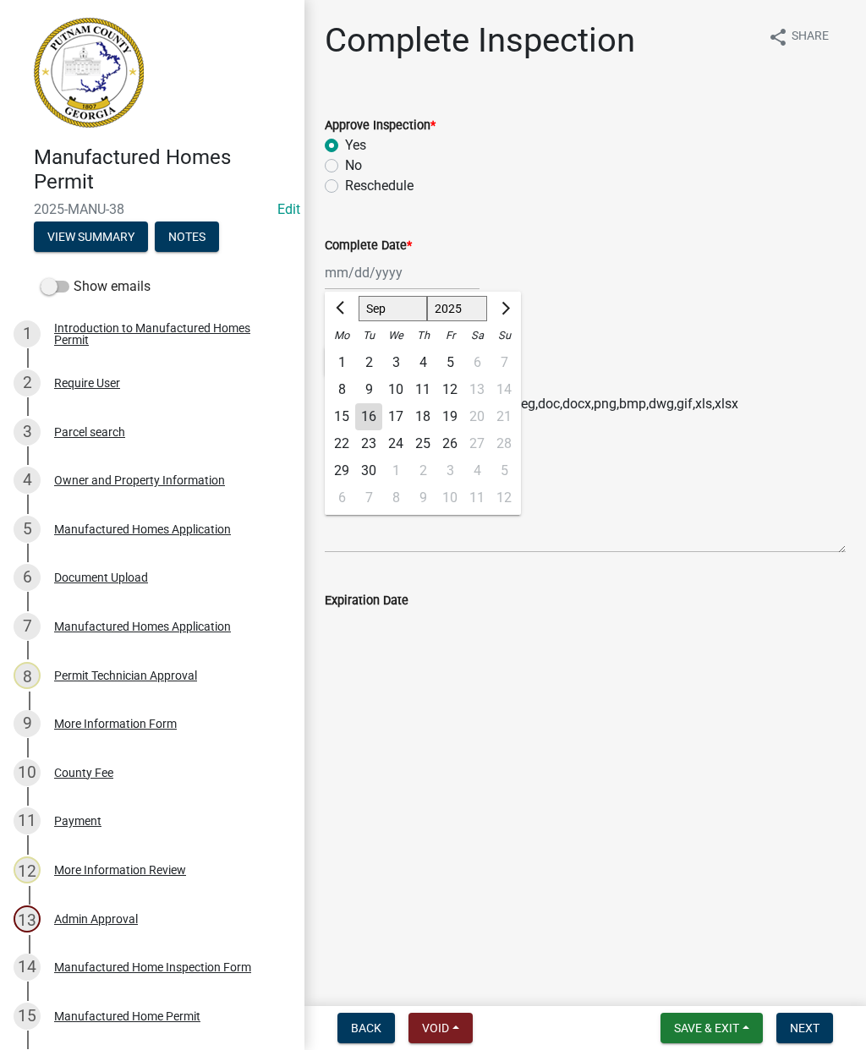
click at [370, 421] on div "16" at bounding box center [368, 416] width 27 height 27
type input "[DATE]"
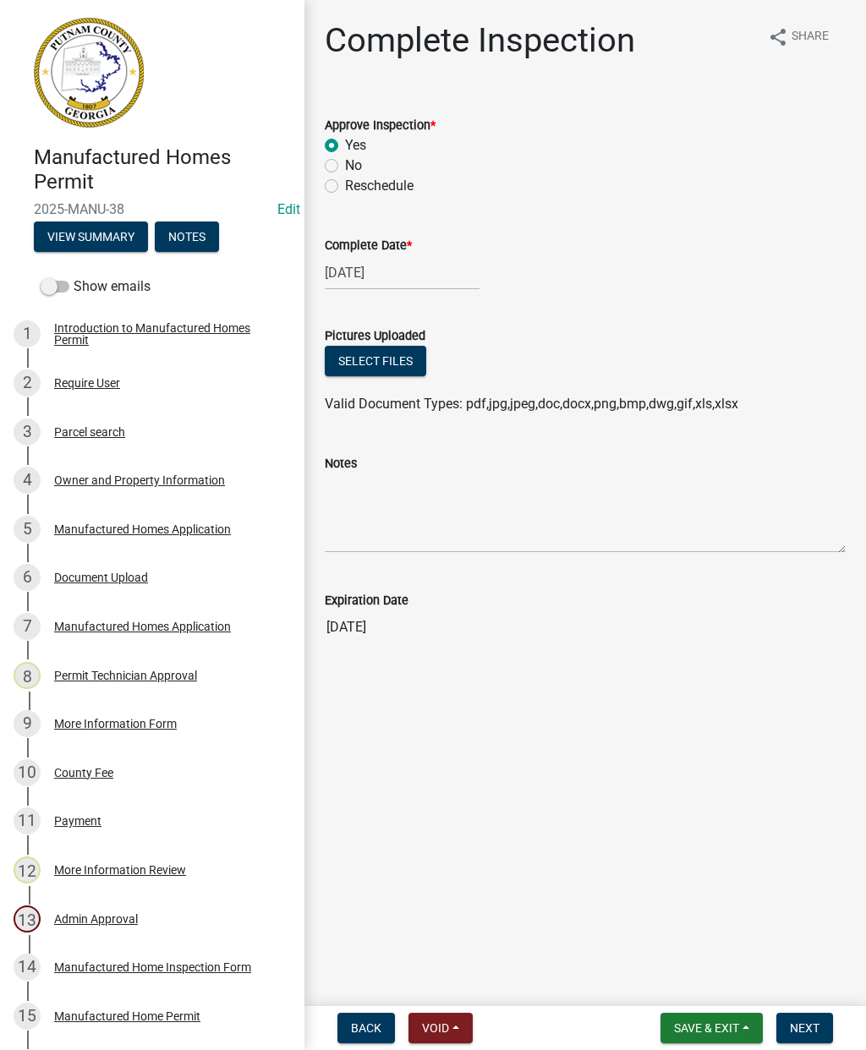
click at [810, 1035] on span "Next" at bounding box center [805, 1029] width 30 height 14
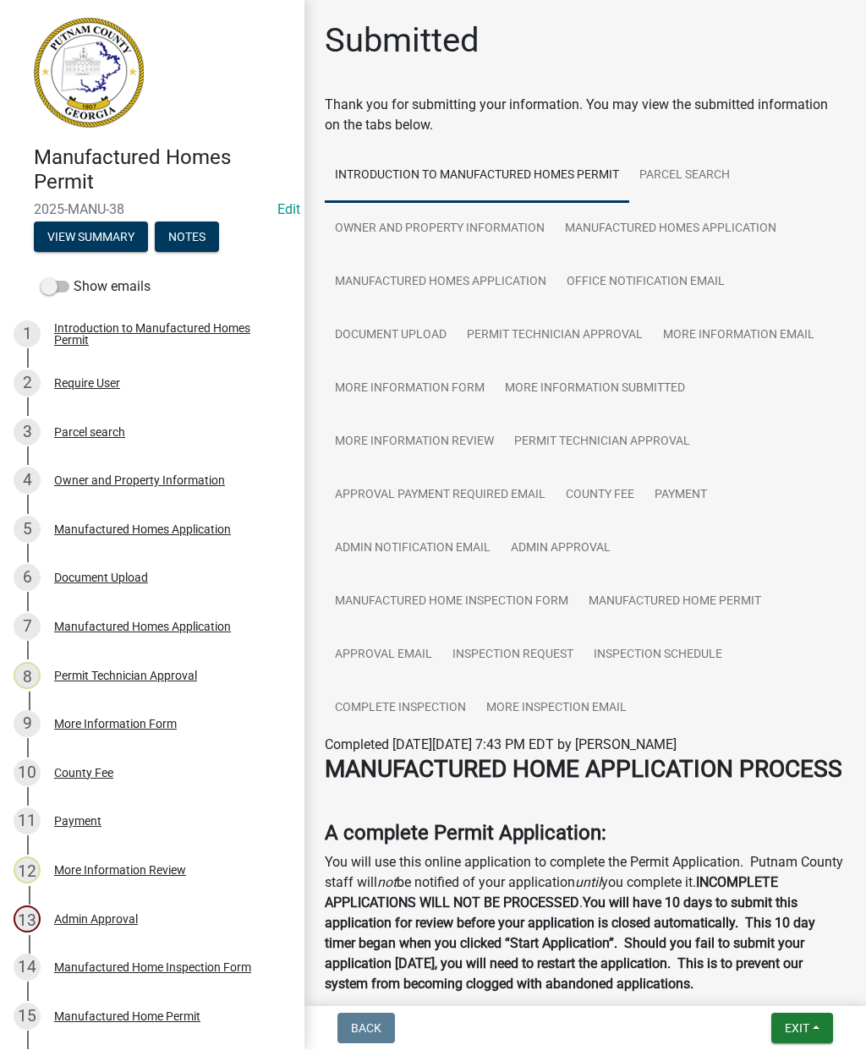
click at [801, 1033] on span "Exit" at bounding box center [797, 1029] width 25 height 14
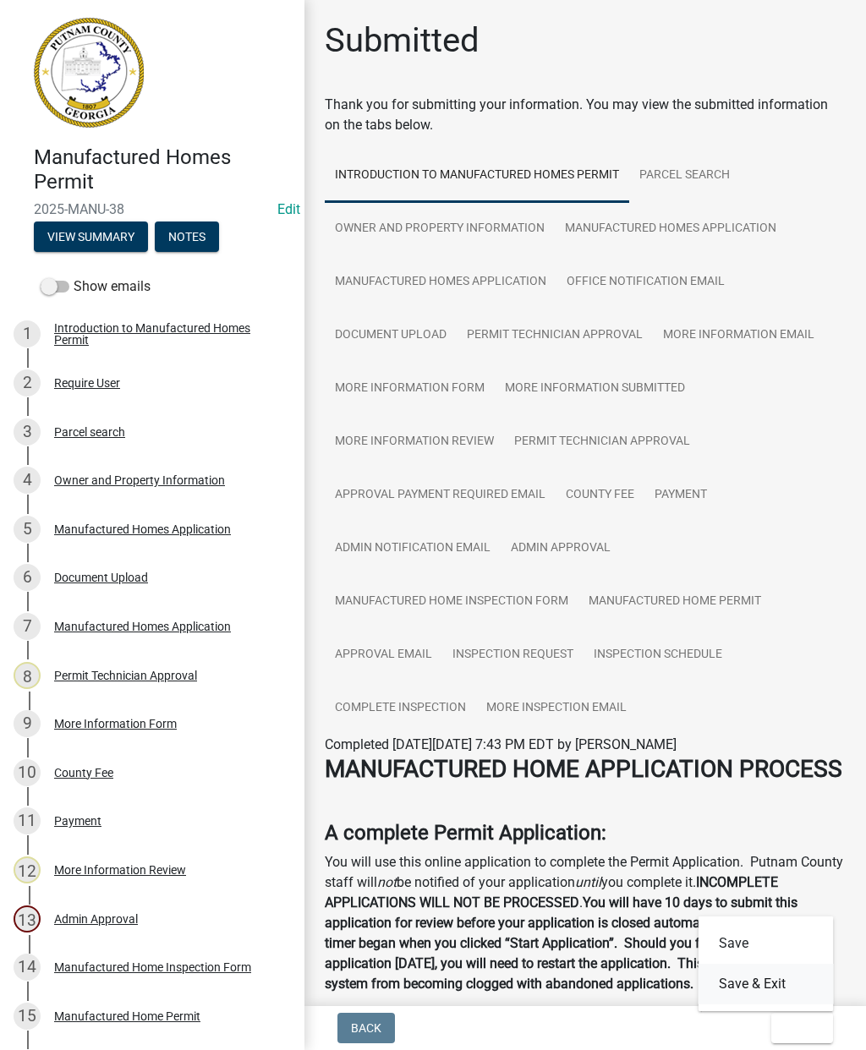
click at [759, 992] on button "Save & Exit" at bounding box center [766, 984] width 135 height 41
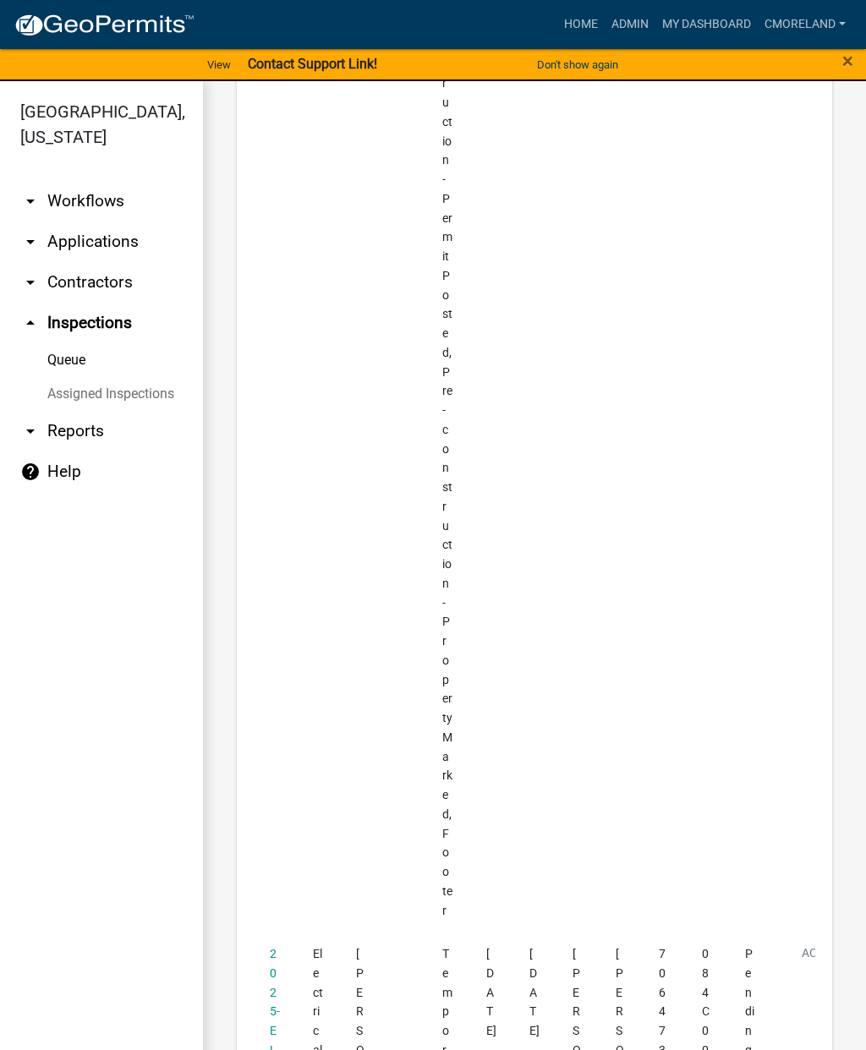
scroll to position [7500, 0]
click at [277, 940] on link "2025-ELECR-510" at bounding box center [275, 1052] width 10 height 225
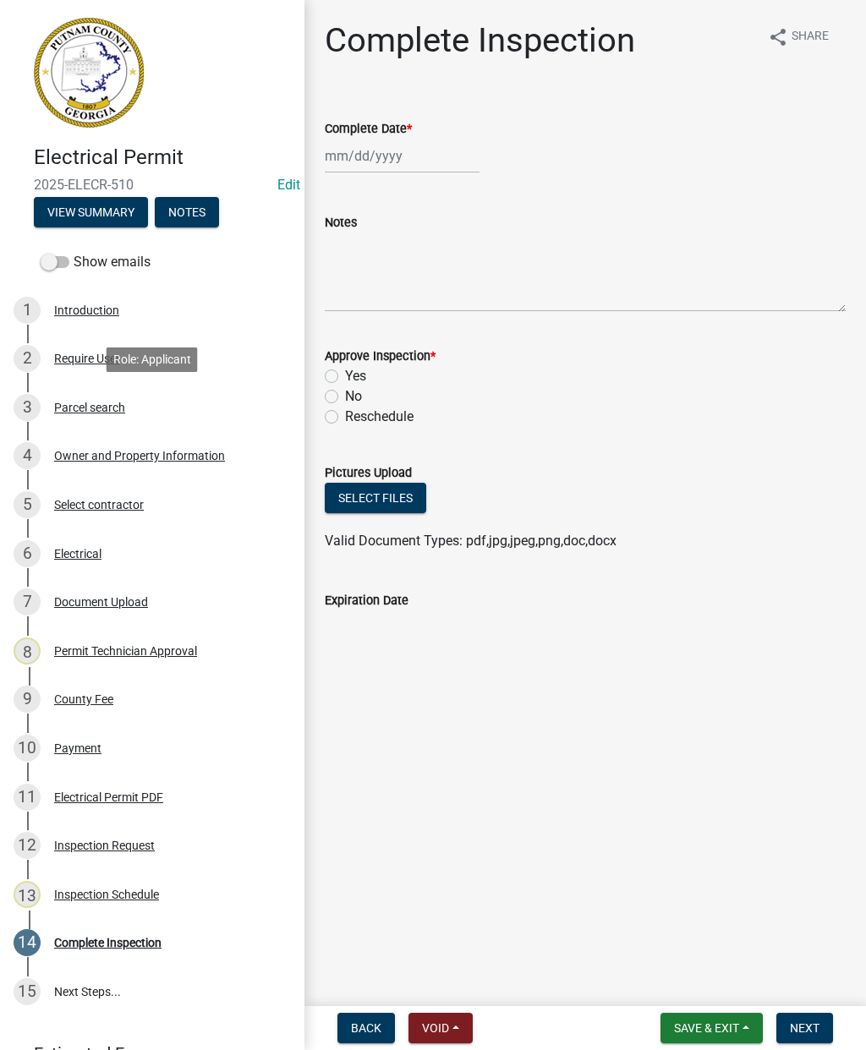
click at [100, 402] on div "Parcel search" at bounding box center [89, 408] width 71 height 12
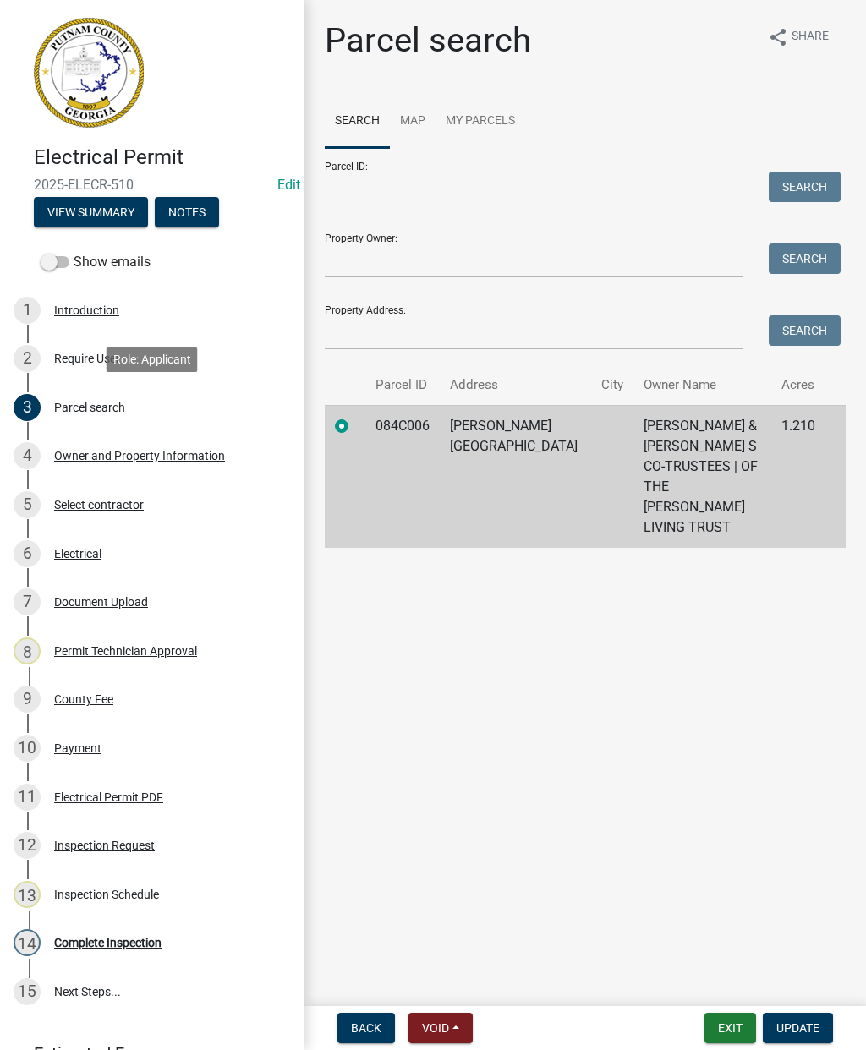
click at [409, 429] on td "084C006" at bounding box center [402, 476] width 74 height 143
click at [409, 121] on link "Map" at bounding box center [413, 122] width 46 height 54
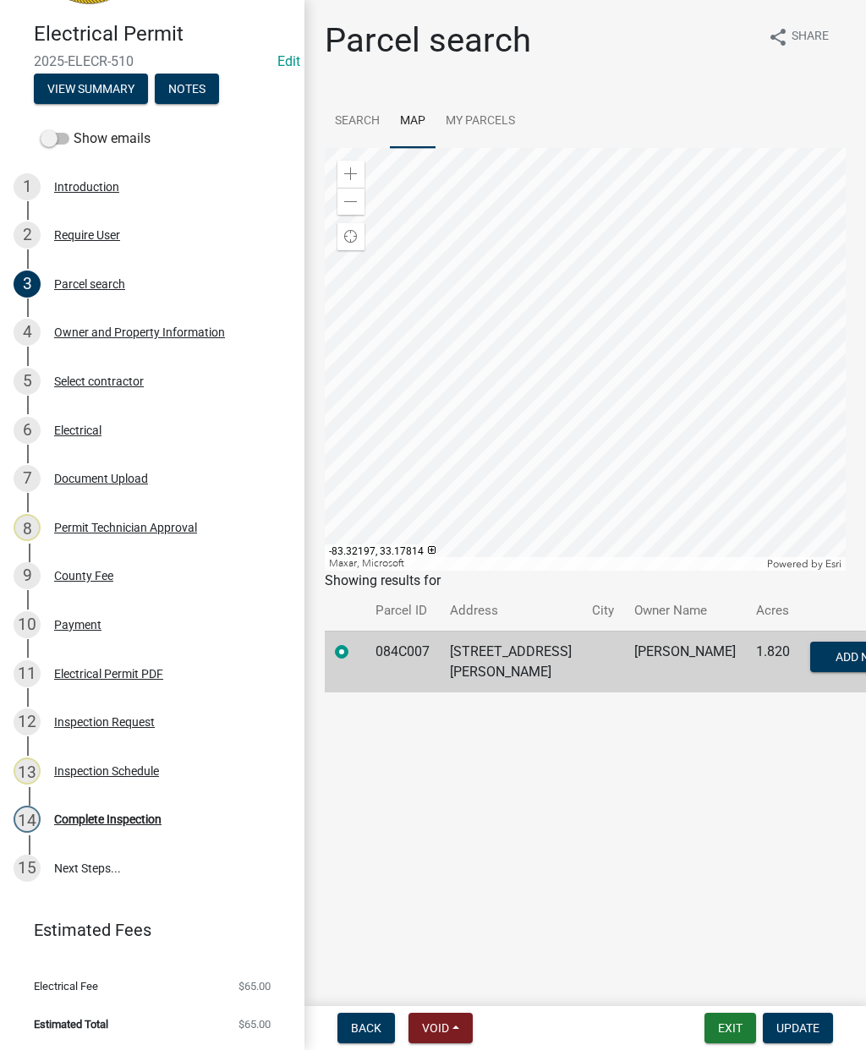
scroll to position [123, 0]
click at [123, 810] on div "14 Complete Inspection" at bounding box center [146, 820] width 264 height 27
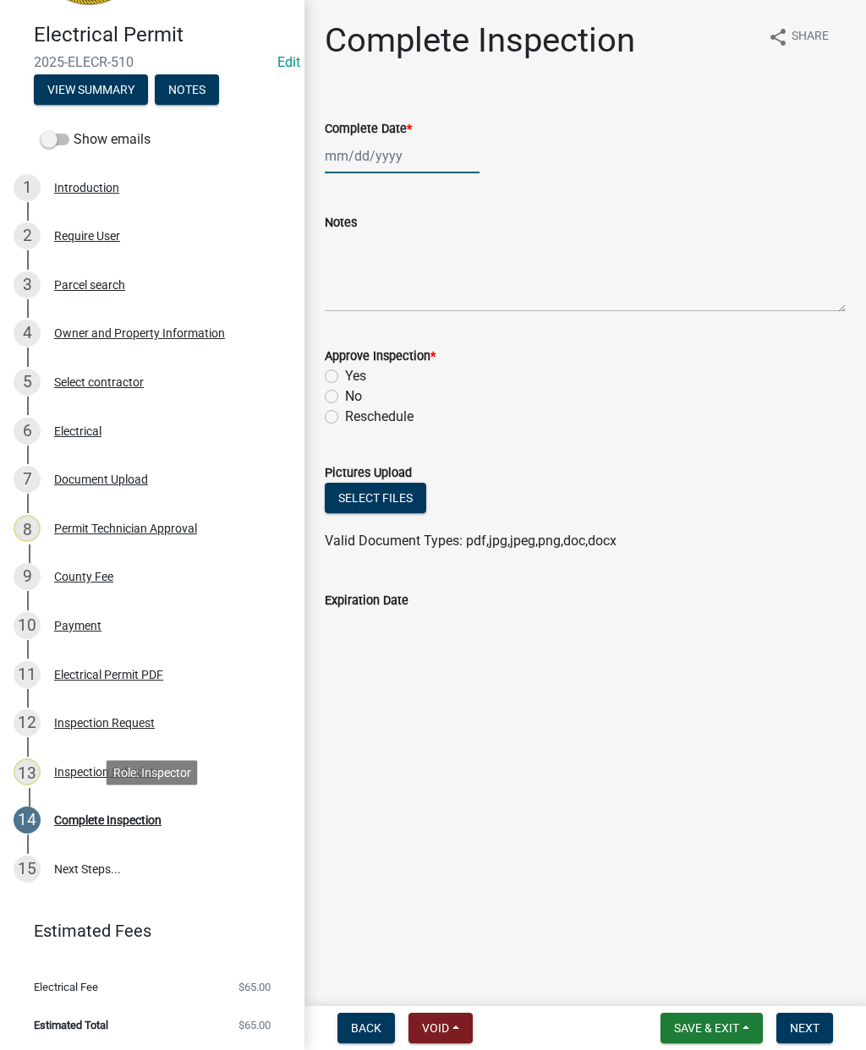
click at [362, 151] on div at bounding box center [402, 156] width 155 height 35
select select "9"
select select "2025"
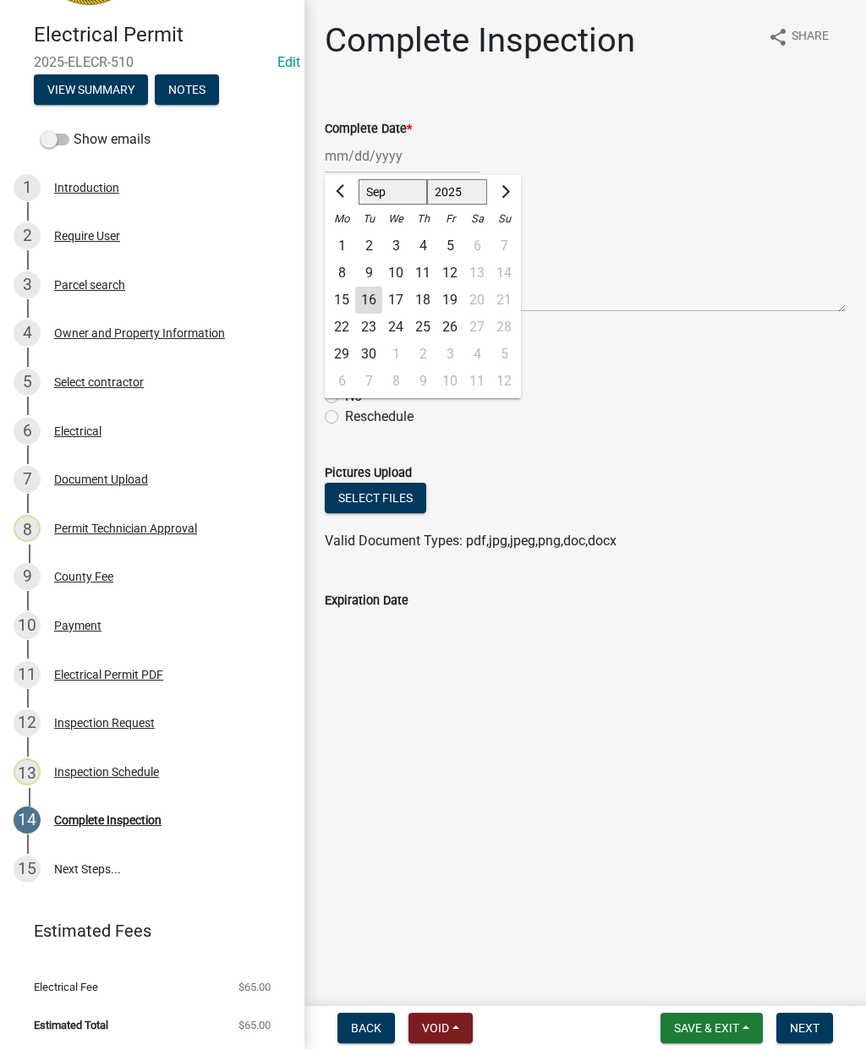
click at [364, 295] on div "16" at bounding box center [368, 300] width 27 height 27
type input "[DATE]"
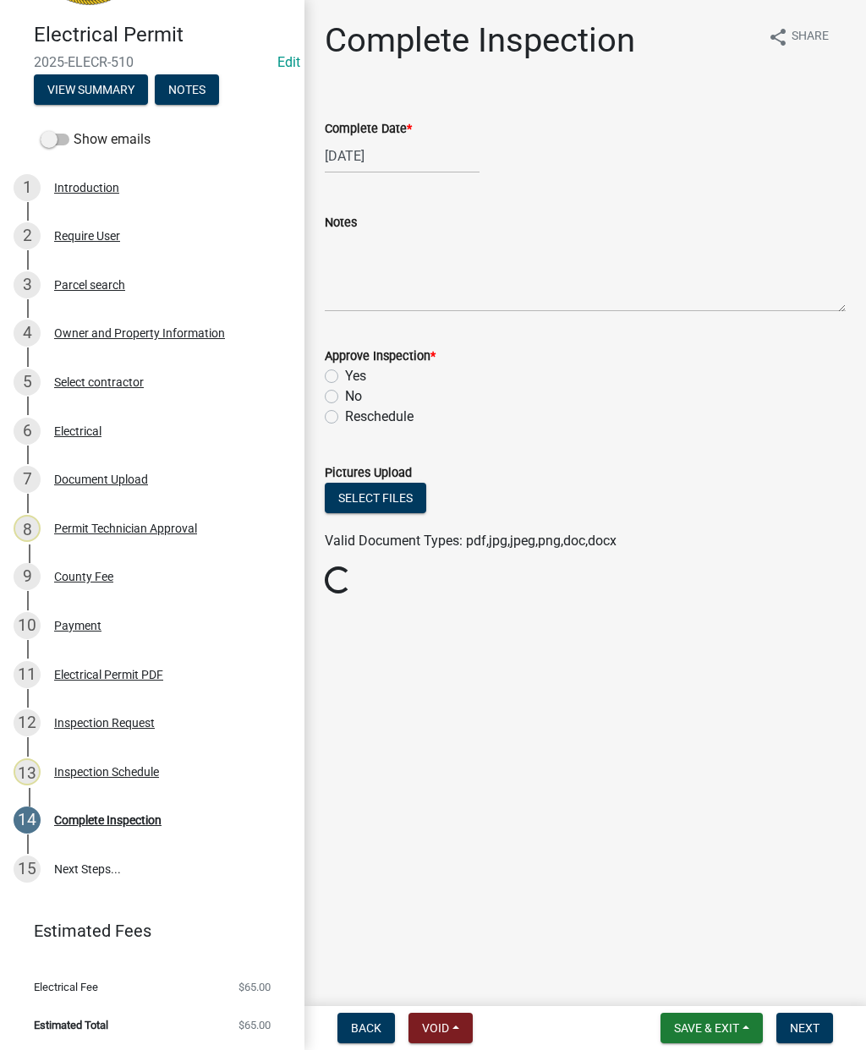
click at [345, 380] on label "Yes" at bounding box center [355, 376] width 21 height 20
click at [345, 377] on input "Yes" at bounding box center [350, 371] width 11 height 11
radio input "true"
click at [802, 1024] on span "Next" at bounding box center [805, 1029] width 30 height 14
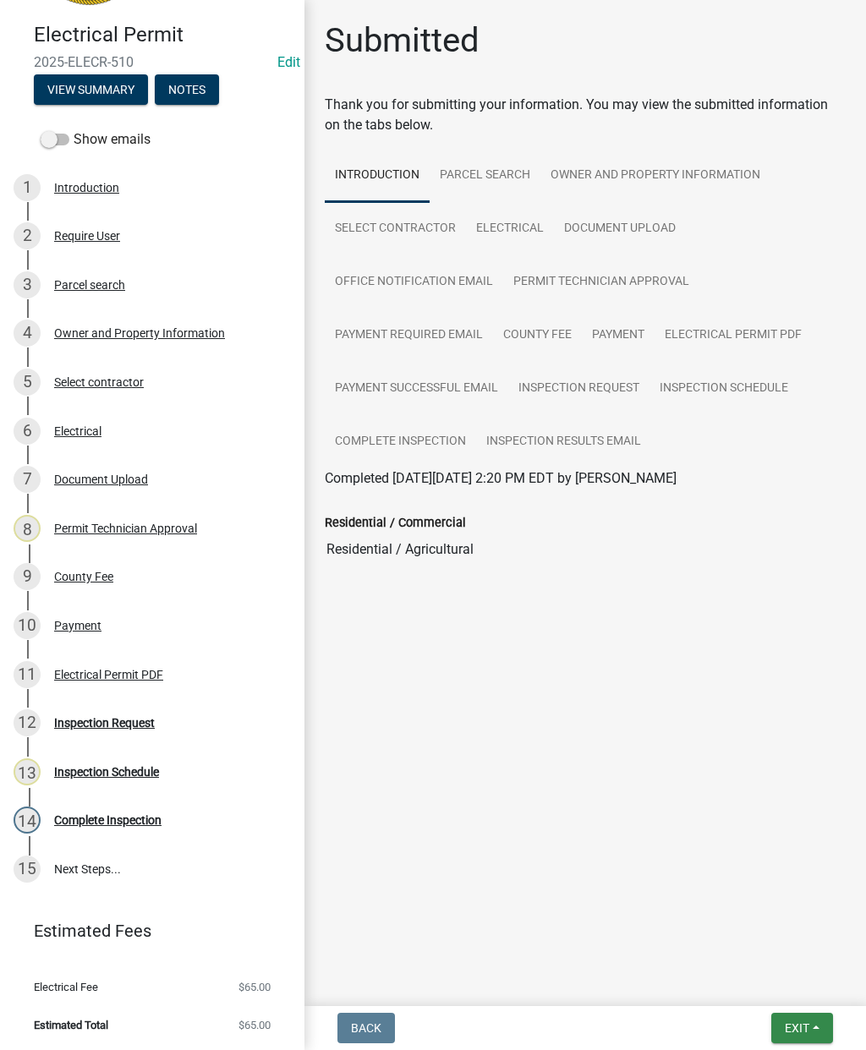
click at [807, 1024] on span "Exit" at bounding box center [797, 1029] width 25 height 14
click at [754, 988] on button "Save & Exit" at bounding box center [766, 984] width 135 height 41
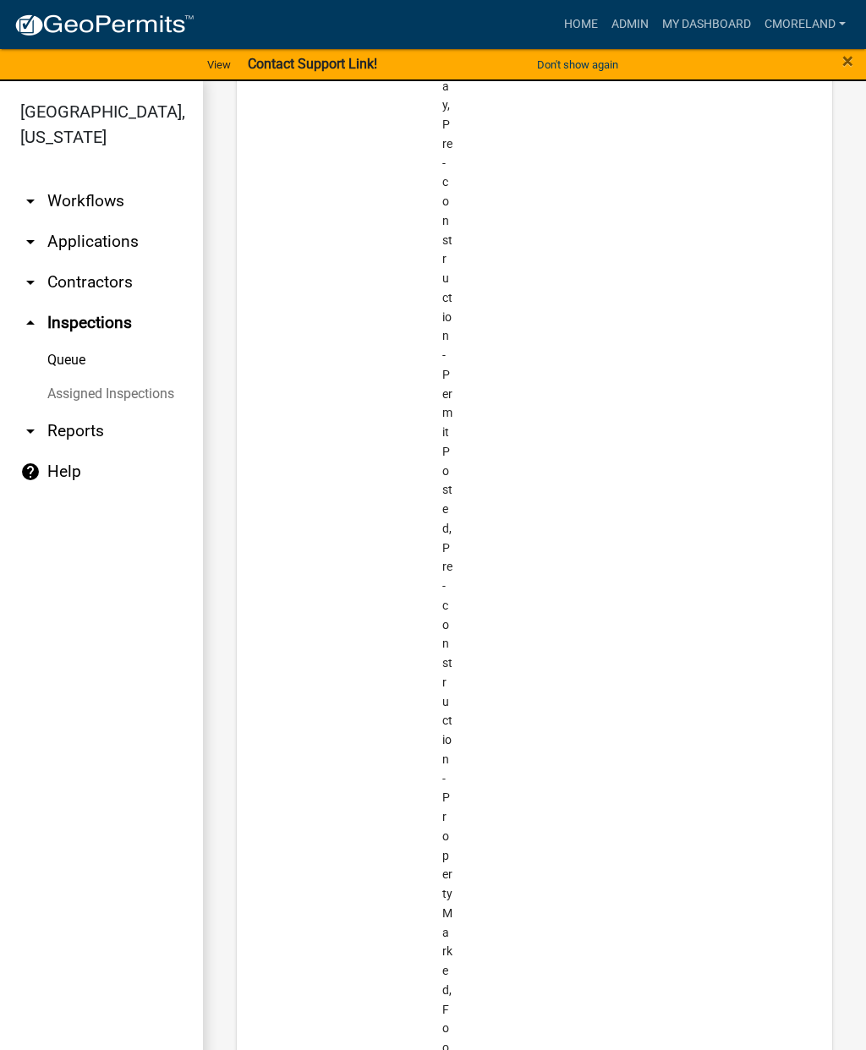
scroll to position [7319, 0]
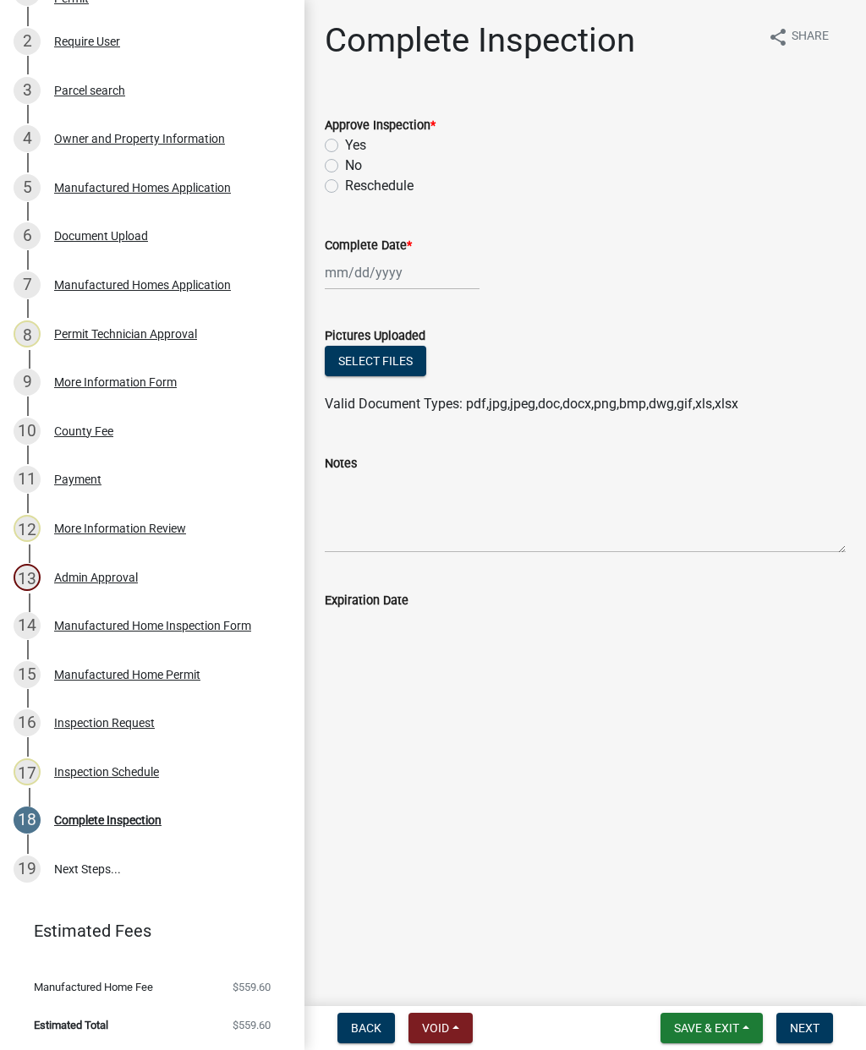
scroll to position [341, 0]
click at [105, 727] on div "Inspection Request" at bounding box center [104, 724] width 101 height 12
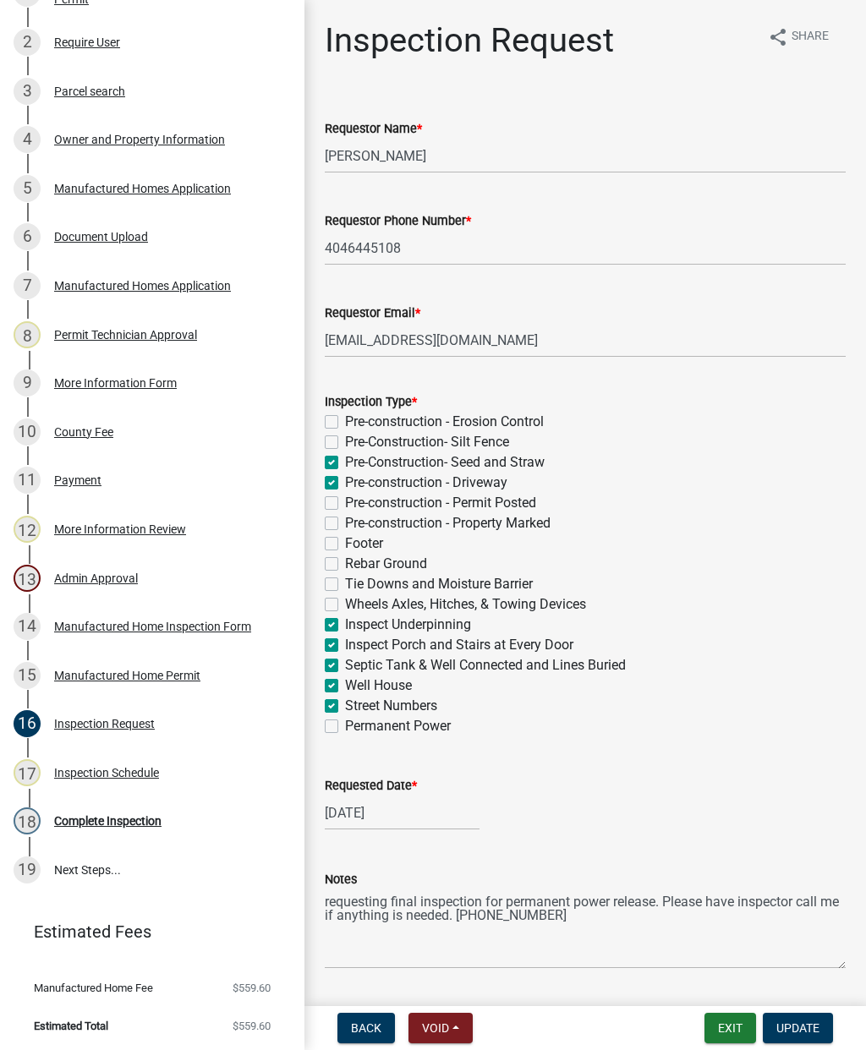
click at [345, 730] on label "Permanent Power" at bounding box center [398, 726] width 106 height 20
click at [345, 727] on input "Permanent Power" at bounding box center [350, 721] width 11 height 11
checkbox input "true"
checkbox input "false"
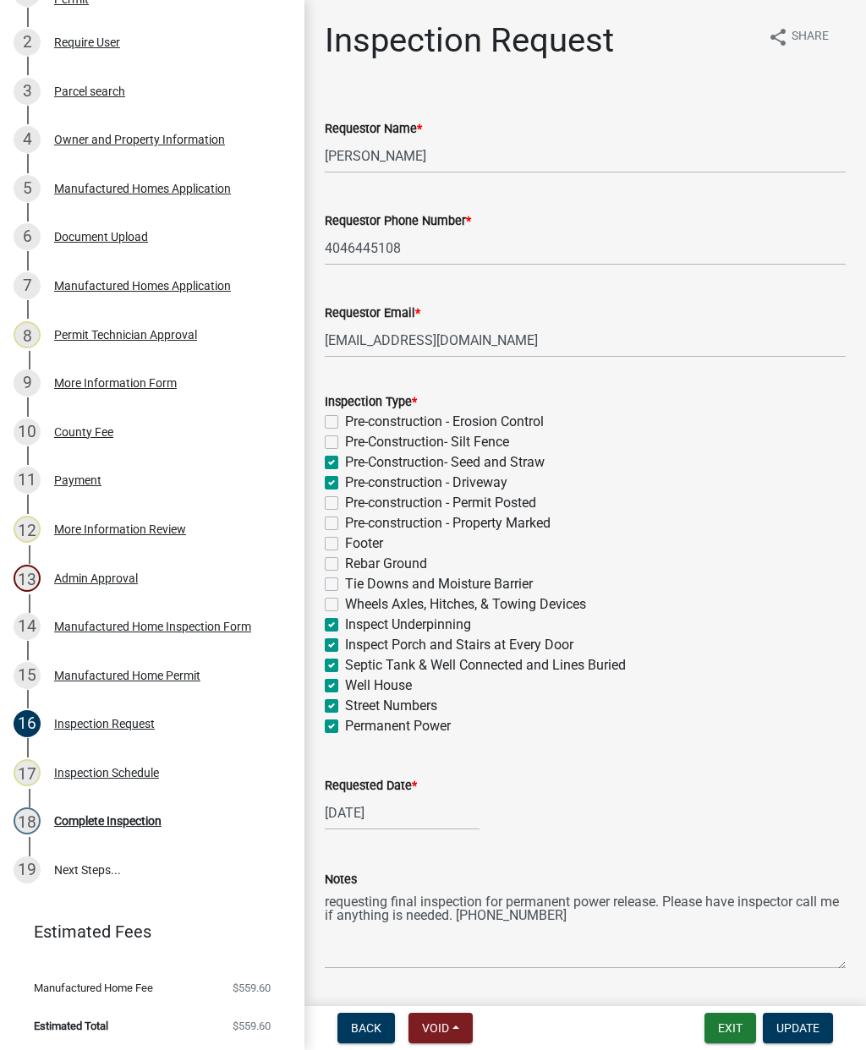
checkbox input "true"
checkbox input "false"
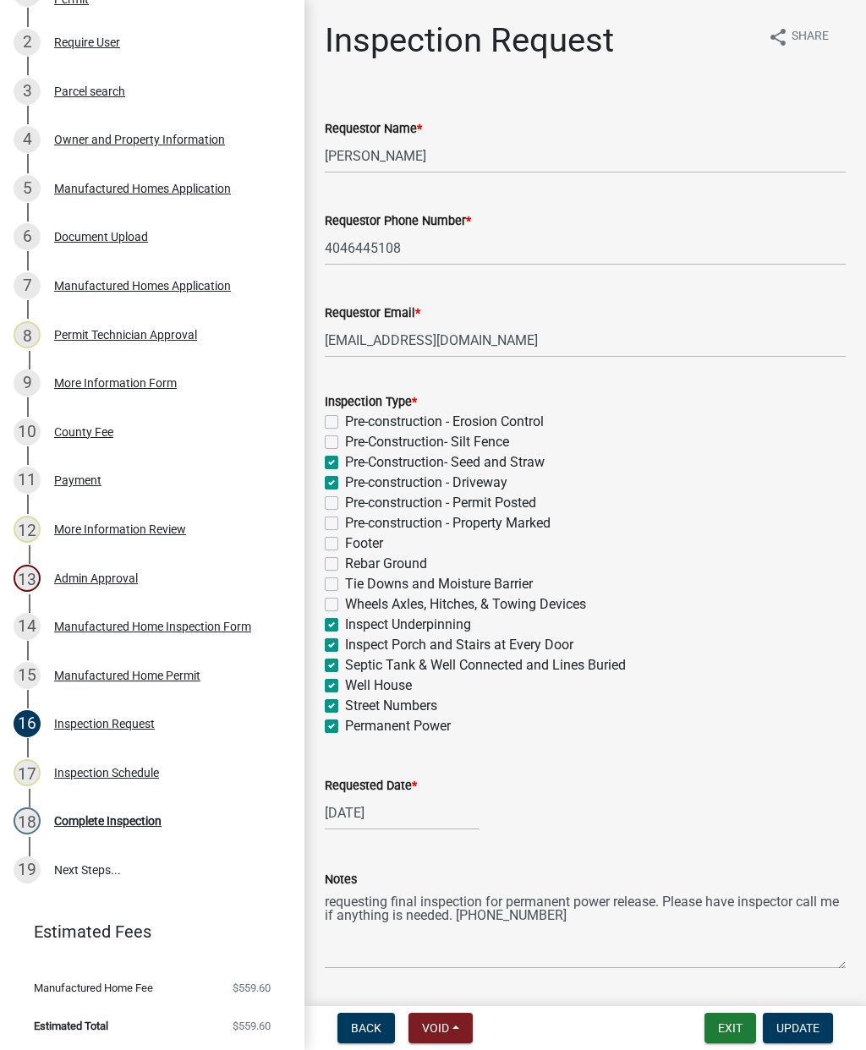
checkbox input "false"
checkbox input "true"
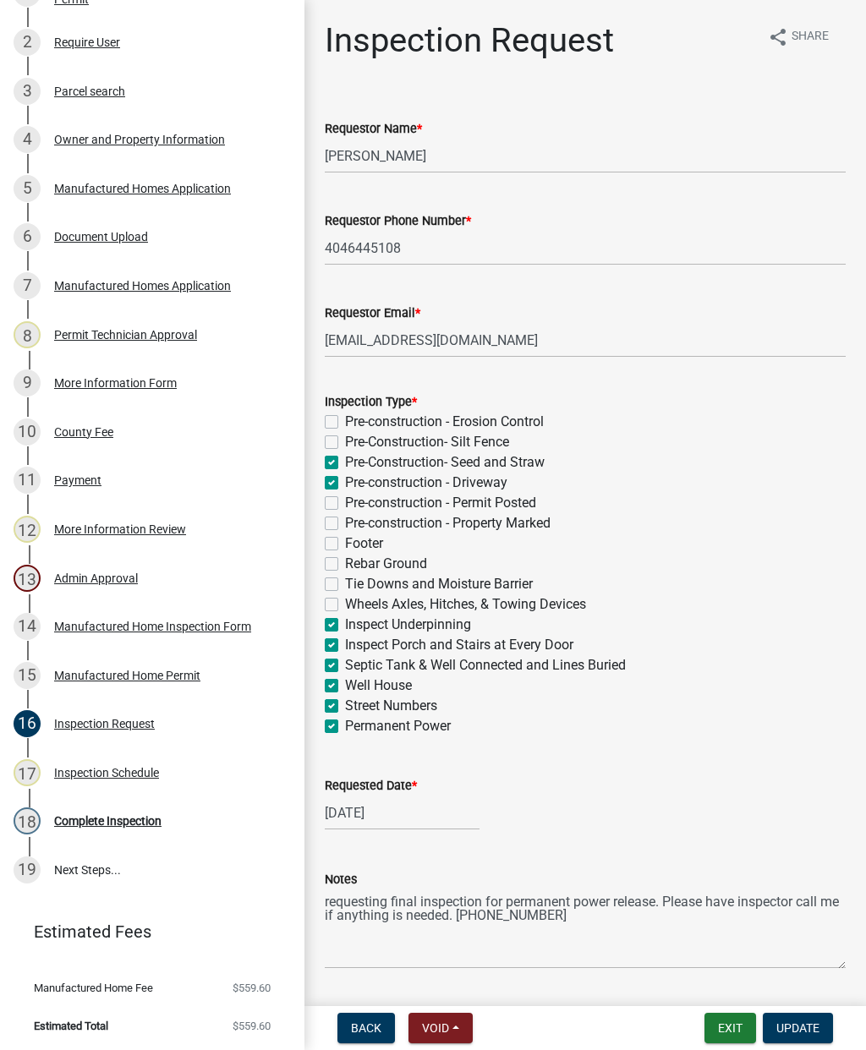
checkbox input "true"
click at [799, 1033] on span "Update" at bounding box center [797, 1029] width 43 height 14
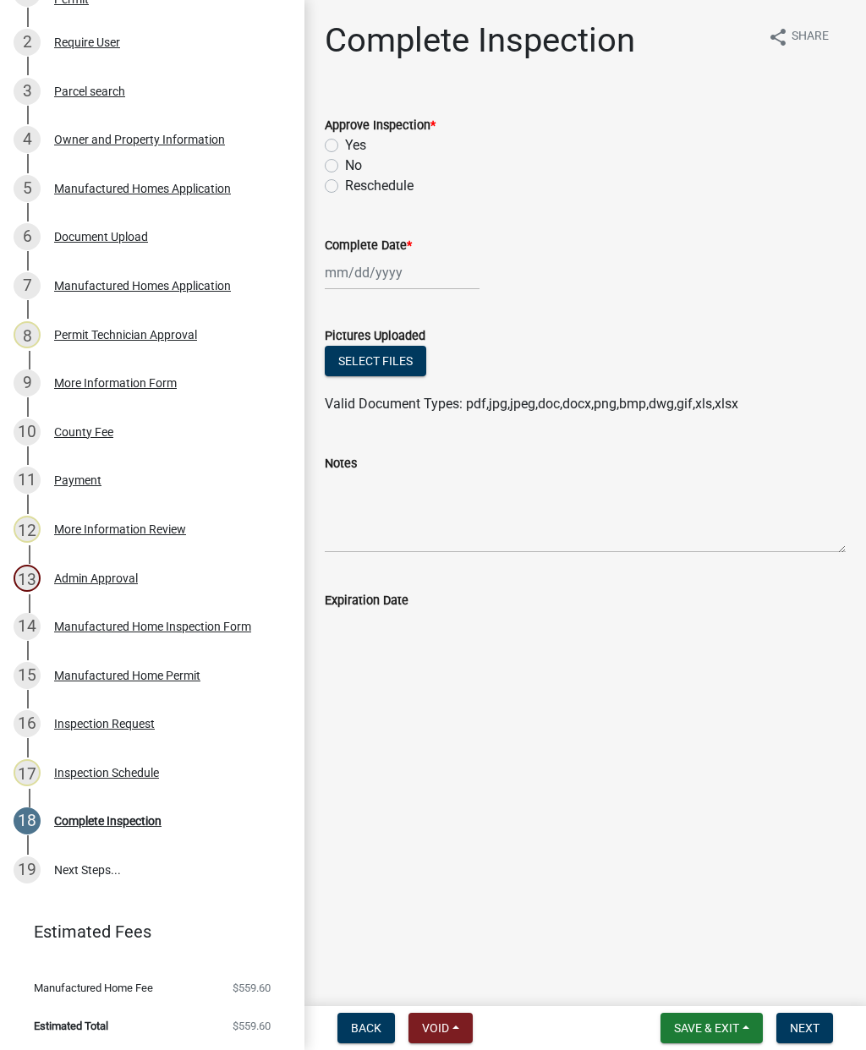
click at [117, 727] on div "Inspection Request" at bounding box center [104, 724] width 101 height 12
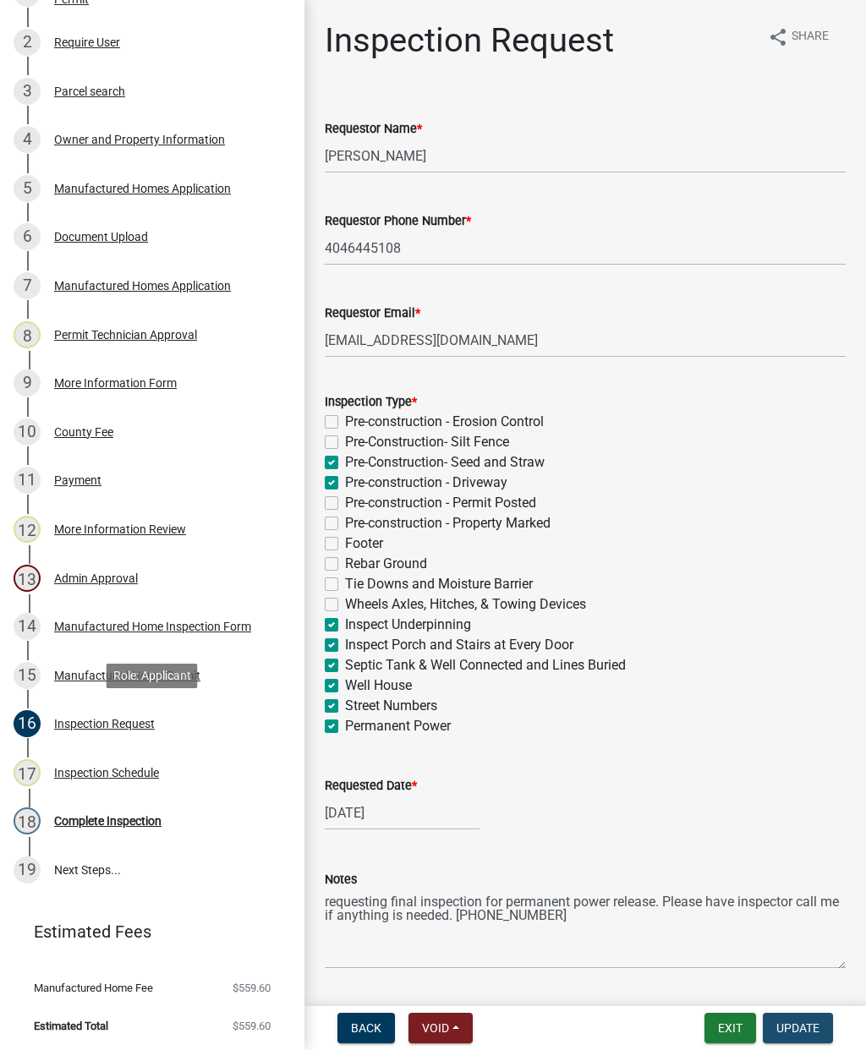
click at [803, 1027] on span "Update" at bounding box center [797, 1029] width 43 height 14
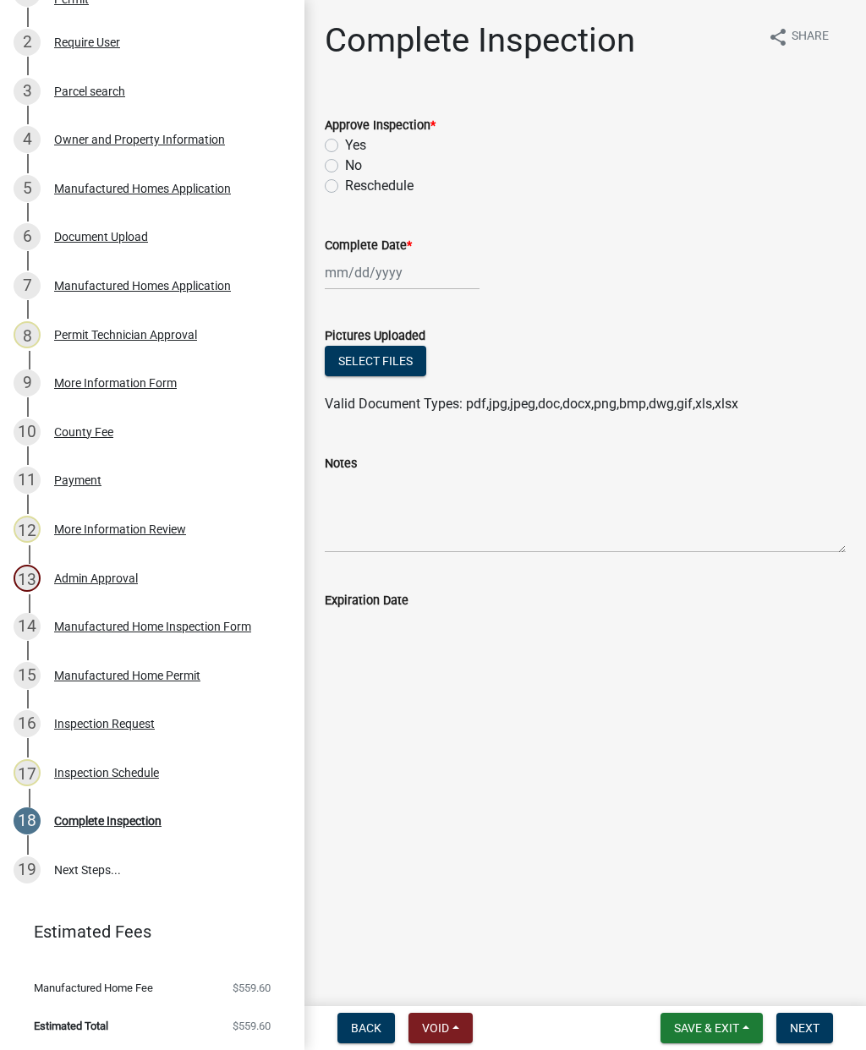
click at [345, 142] on label "Yes" at bounding box center [355, 145] width 21 height 20
click at [345, 142] on input "Yes" at bounding box center [350, 140] width 11 height 11
radio input "true"
click at [360, 269] on div at bounding box center [402, 272] width 155 height 35
select select "9"
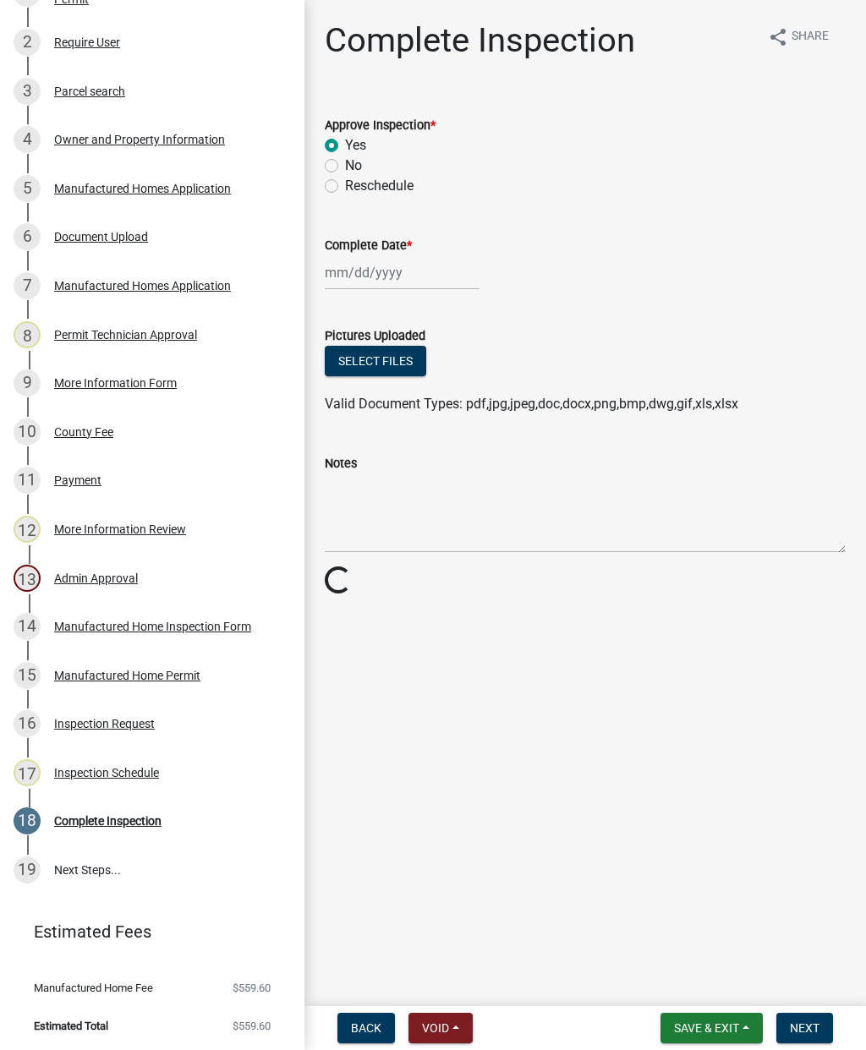
select select "2025"
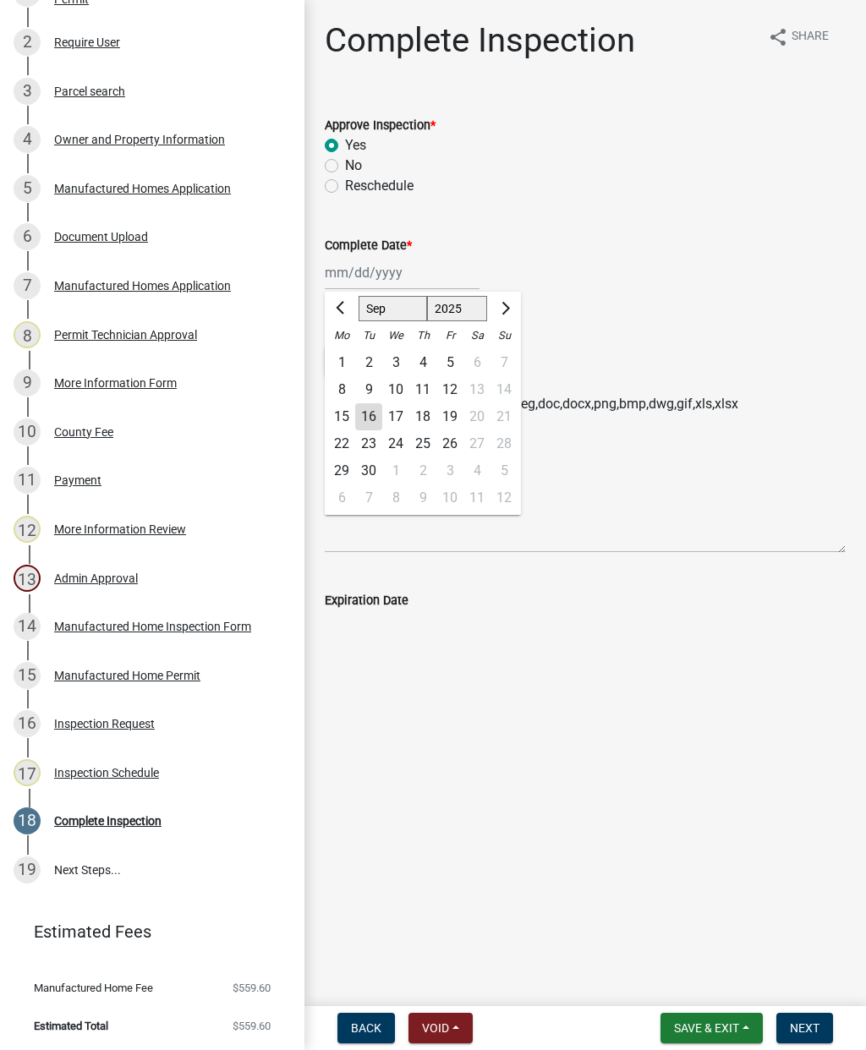
click at [380, 415] on div "16" at bounding box center [368, 416] width 27 height 27
type input "[DATE]"
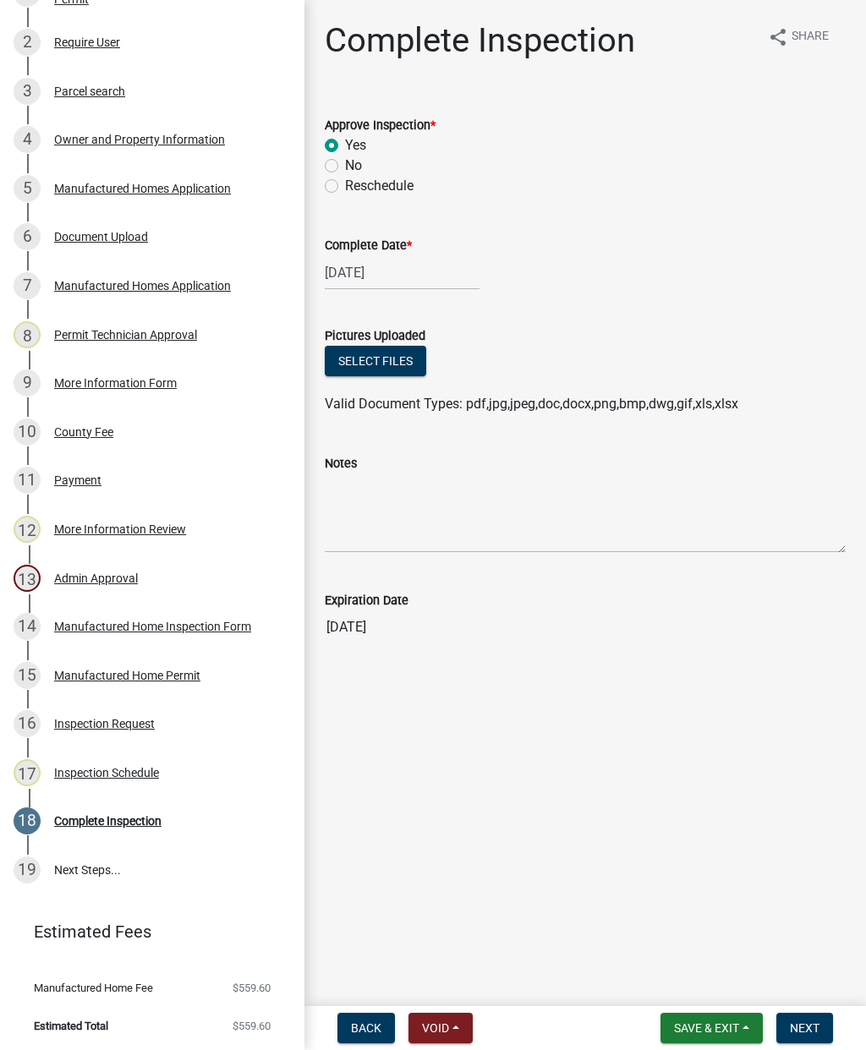
click at [811, 1023] on span "Next" at bounding box center [805, 1029] width 30 height 14
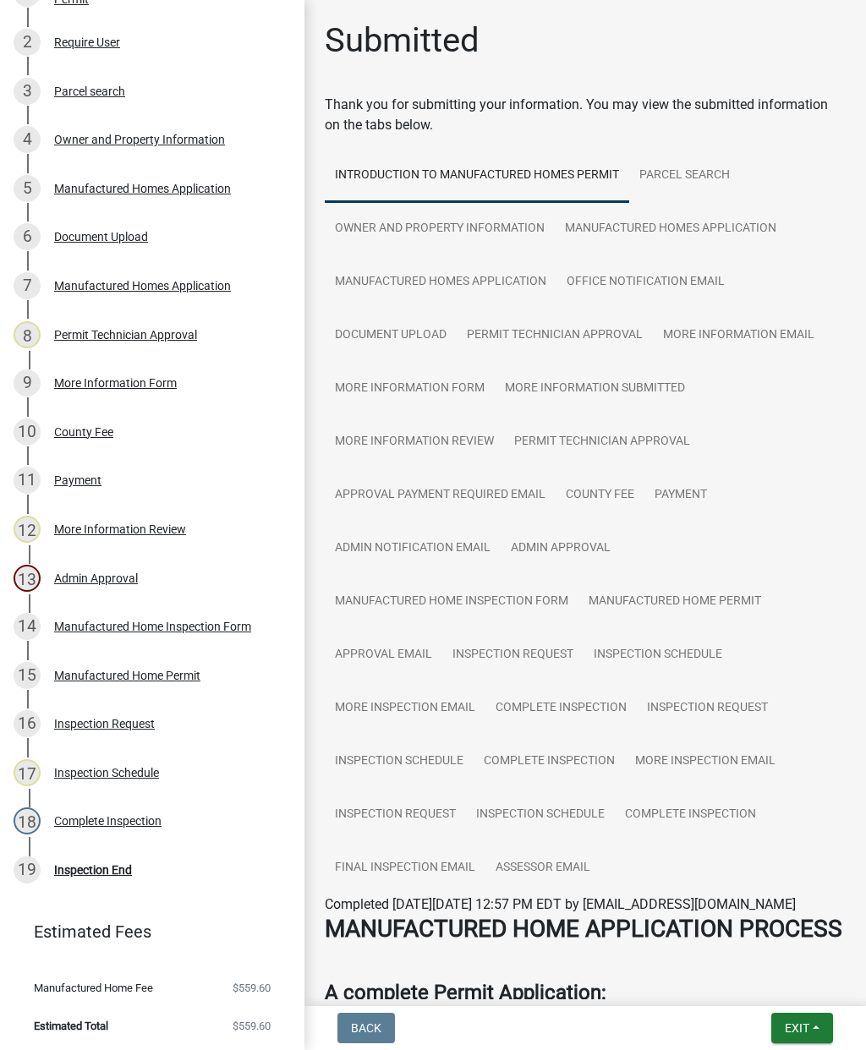
click at [818, 1015] on button "Exit" at bounding box center [802, 1028] width 62 height 30
click at [778, 979] on button "Save & Exit" at bounding box center [766, 984] width 135 height 41
